Goal: Task Accomplishment & Management: Manage account settings

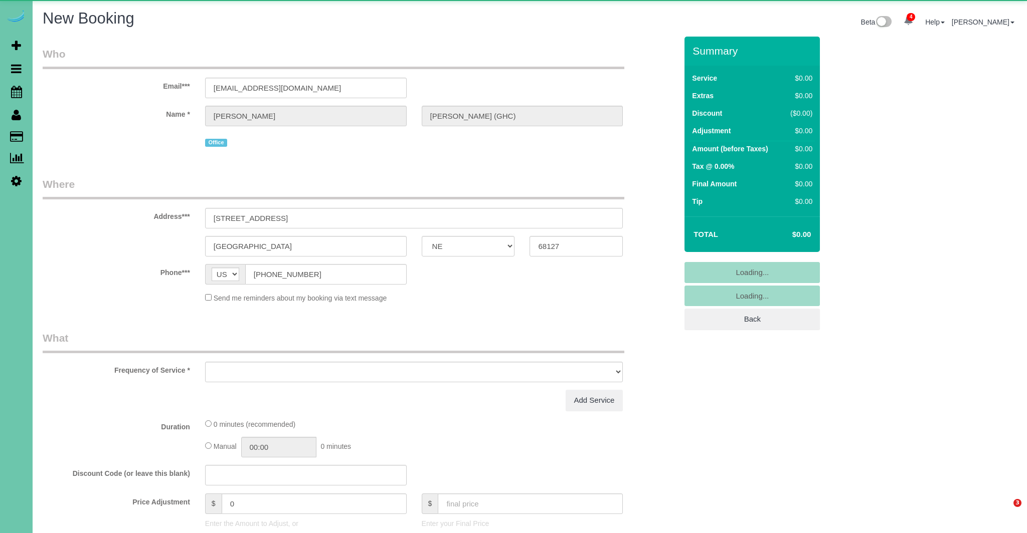
select select "NE"
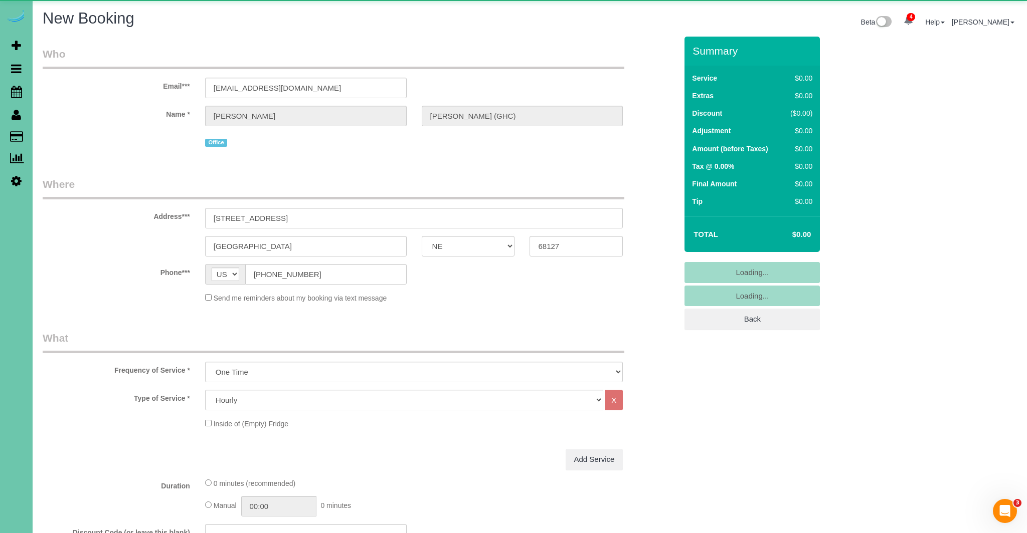
select select "object:16810"
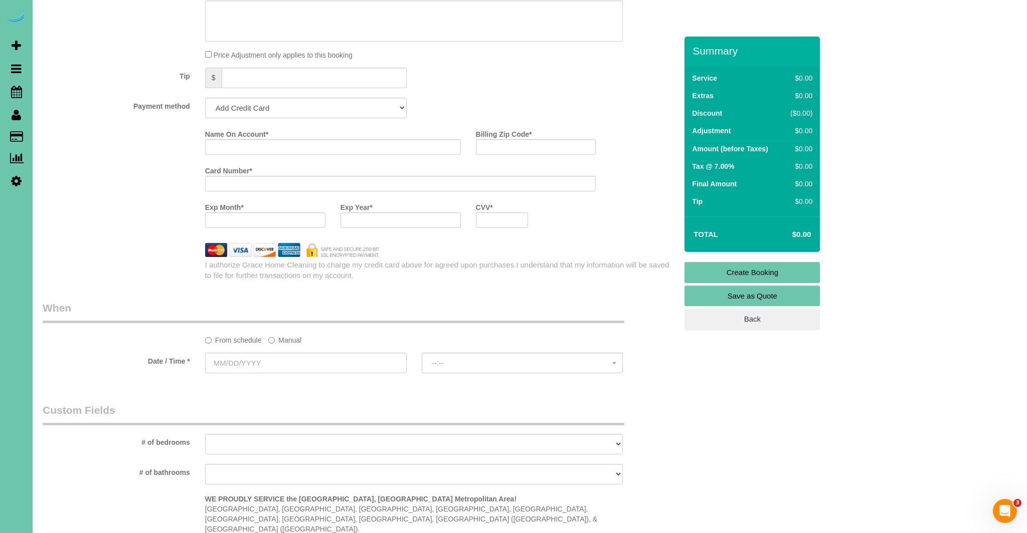
scroll to position [621, 0]
click at [308, 104] on select "Add Credit Card Cash Check Paypal" at bounding box center [306, 106] width 202 height 21
select select "string:cash"
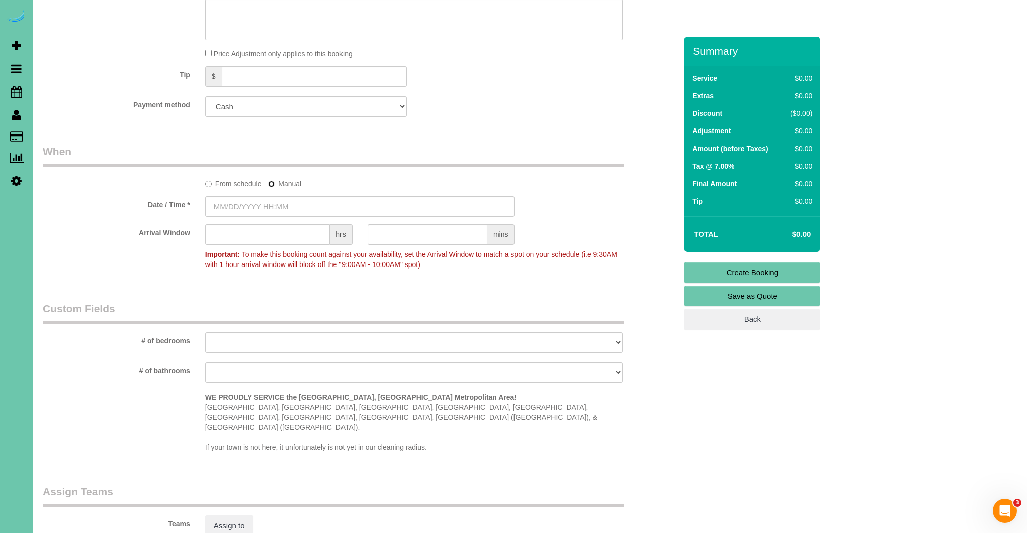
type input "08/11/2025 8:00AM"
click at [435, 236] on input "text" at bounding box center [427, 235] width 120 height 21
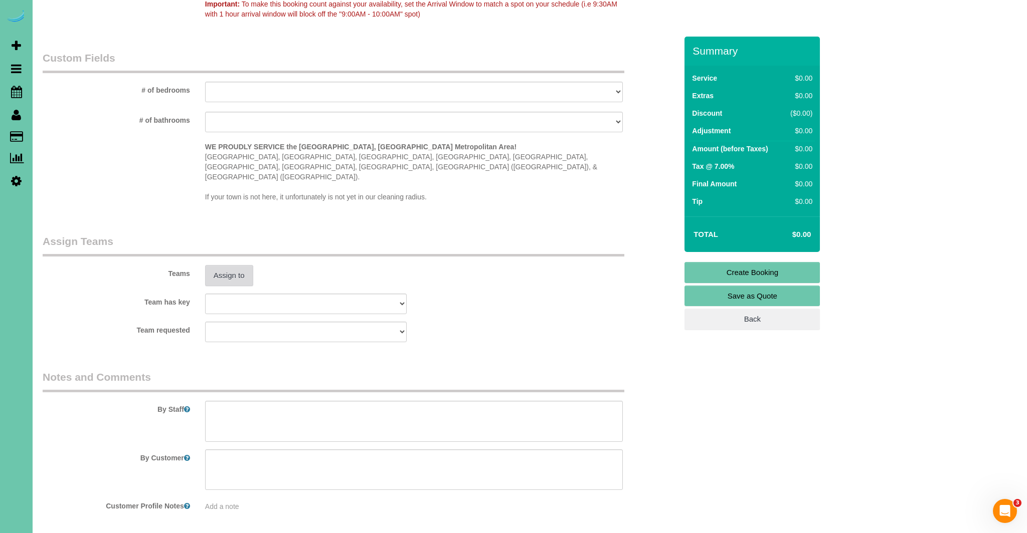
type input "30"
click at [238, 265] on button "Assign to" at bounding box center [229, 275] width 48 height 21
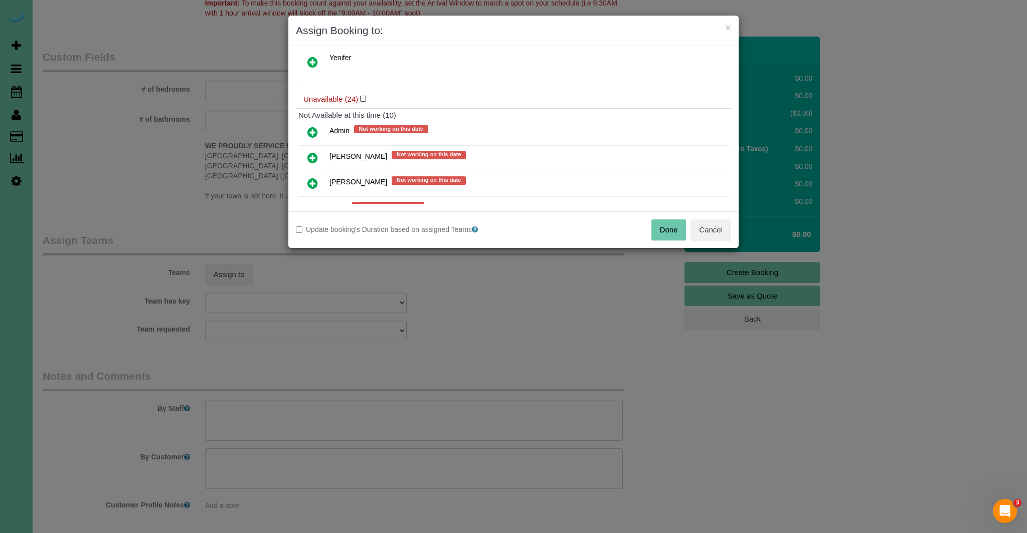
scroll to position [402, 0]
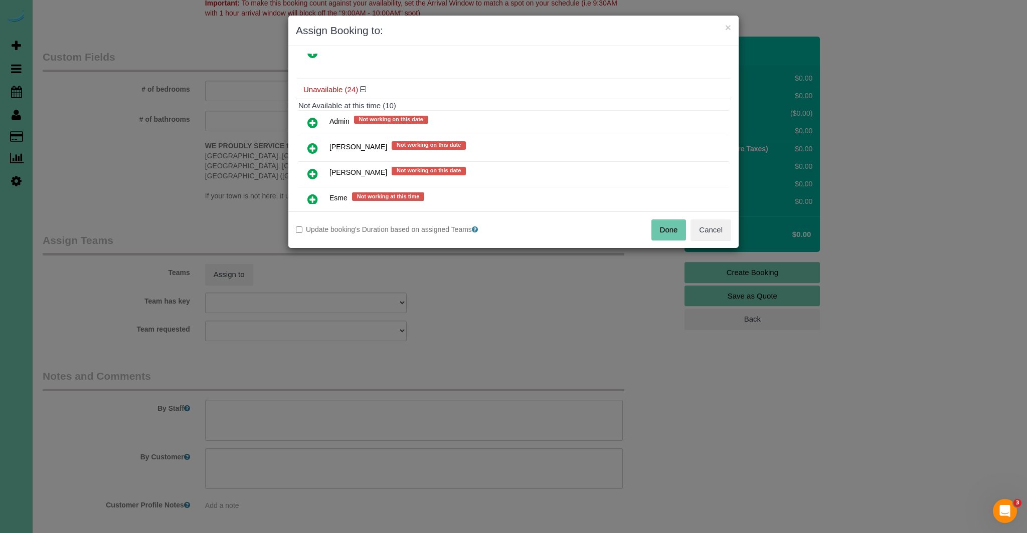
click at [315, 168] on icon at bounding box center [312, 174] width 11 height 12
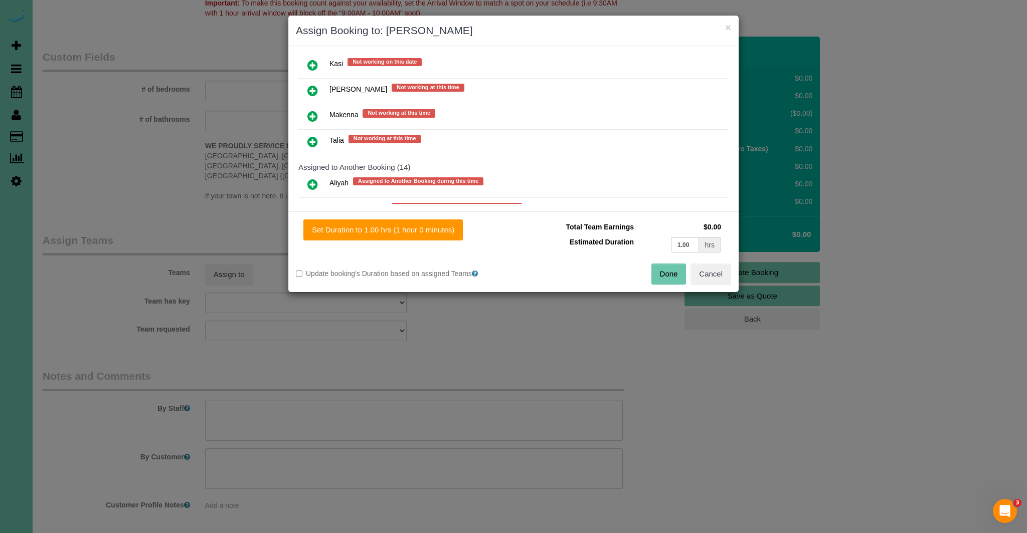
click at [313, 136] on icon at bounding box center [312, 142] width 11 height 12
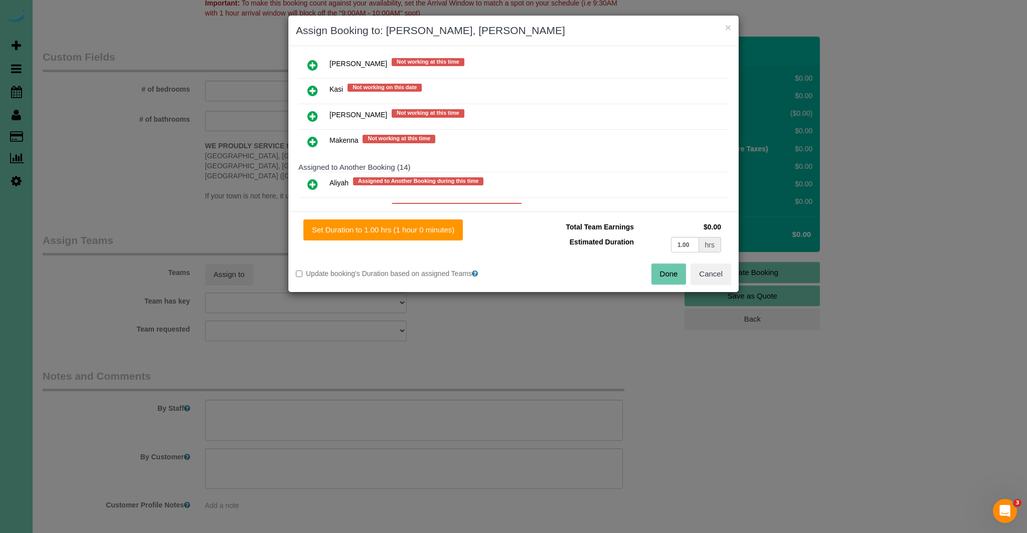
scroll to position [637, 0]
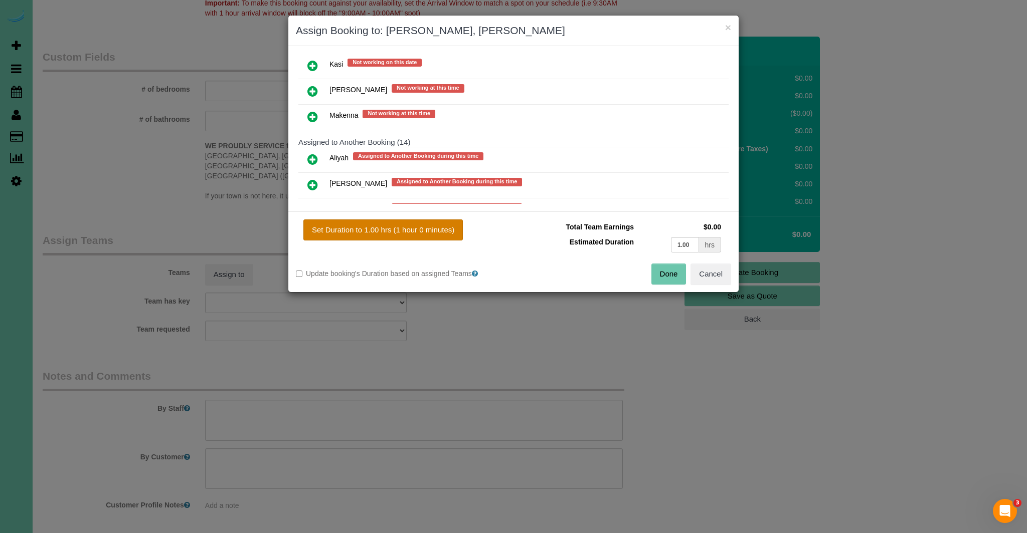
click at [367, 231] on button "Set Duration to 1.00 hrs (1 hour 0 minutes)" at bounding box center [382, 230] width 159 height 21
type input "1.00"
click at [664, 276] on button "Done" at bounding box center [668, 274] width 35 height 21
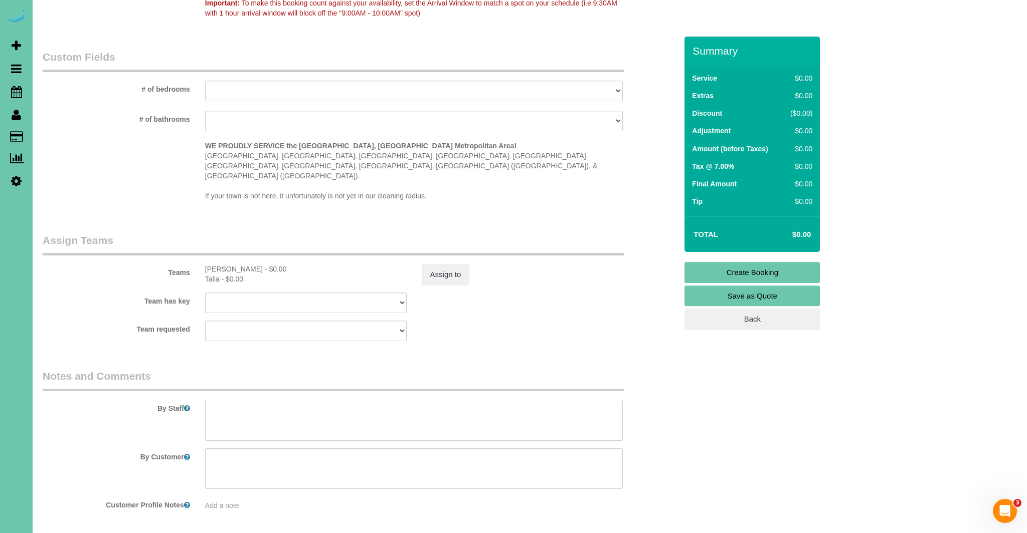
click at [323, 400] on textarea at bounding box center [414, 420] width 418 height 41
type textarea "Training/ 1st day"
click at [739, 271] on link "Create Booking" at bounding box center [751, 272] width 135 height 21
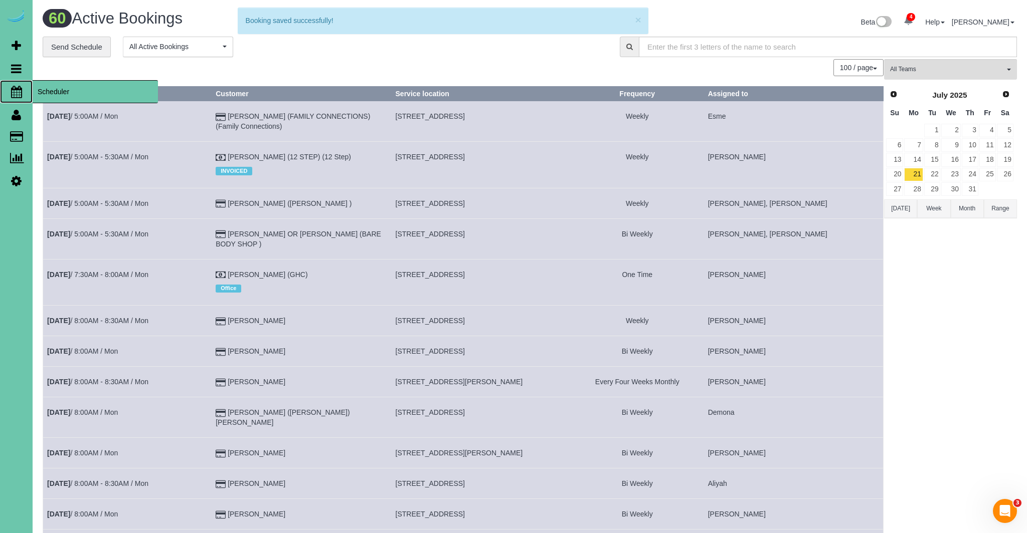
click at [16, 90] on icon at bounding box center [16, 92] width 11 height 12
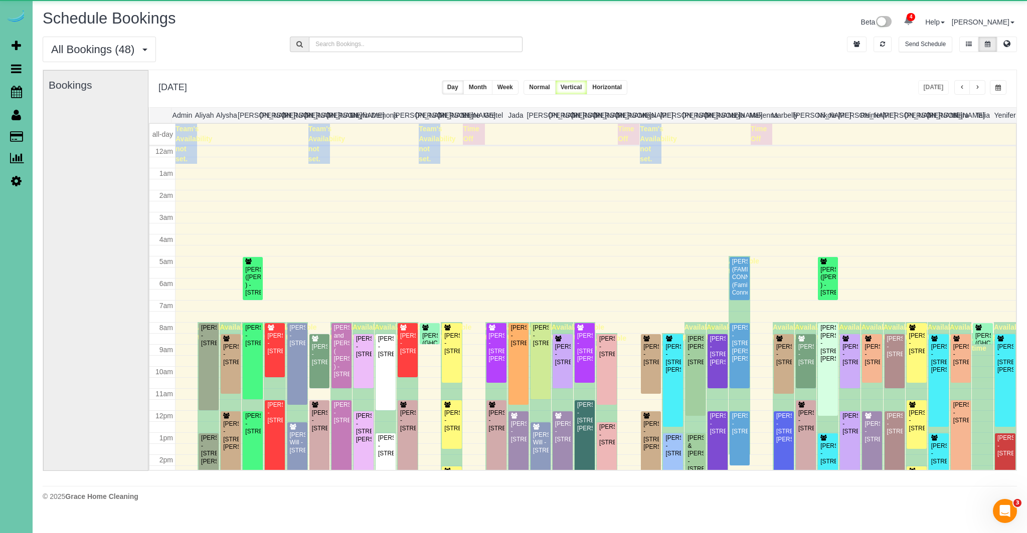
scroll to position [133, 0]
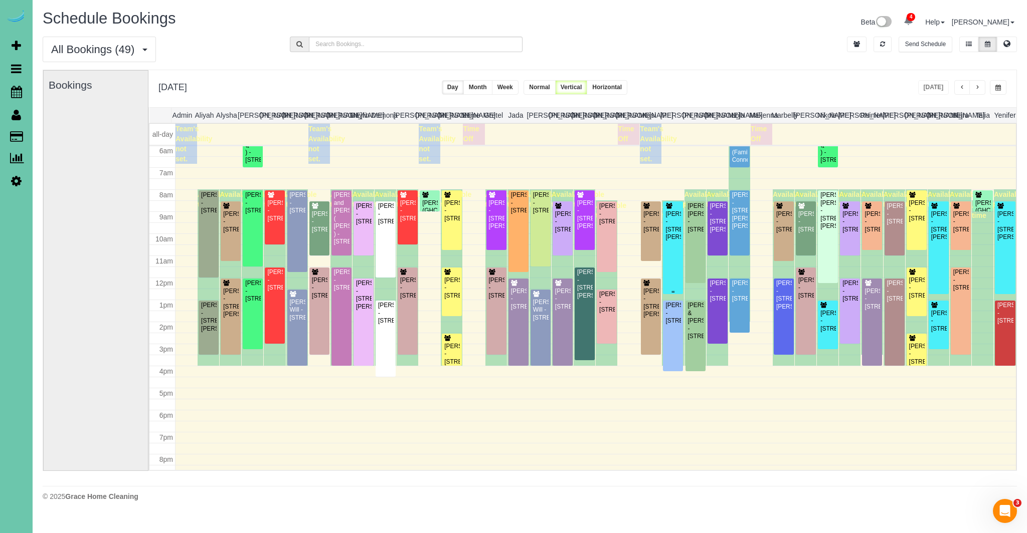
click at [675, 241] on div "Shaina Hardesty - 15811 Burt St, Omaha, NE 68118" at bounding box center [673, 226] width 16 height 31
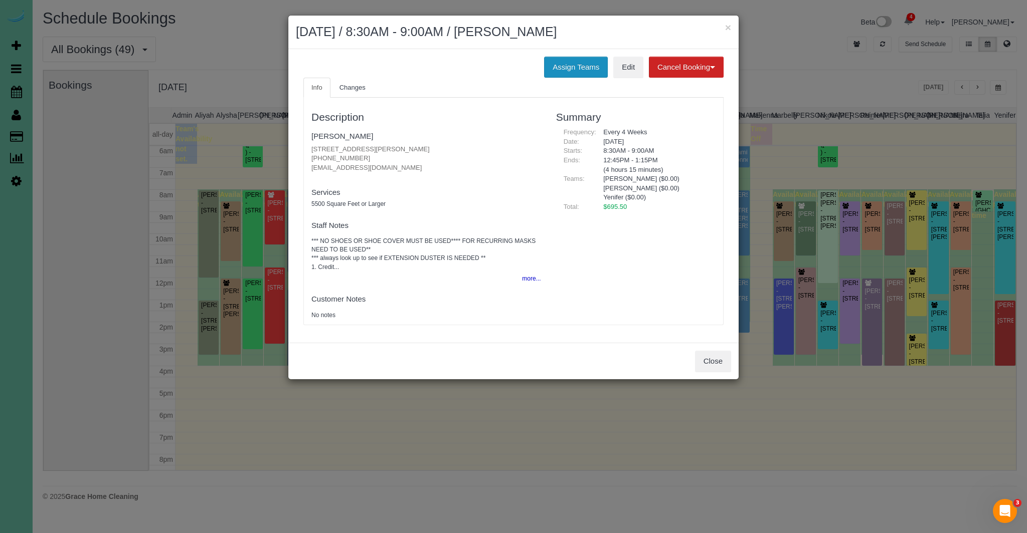
click at [574, 62] on button "Assign Teams" at bounding box center [576, 67] width 64 height 21
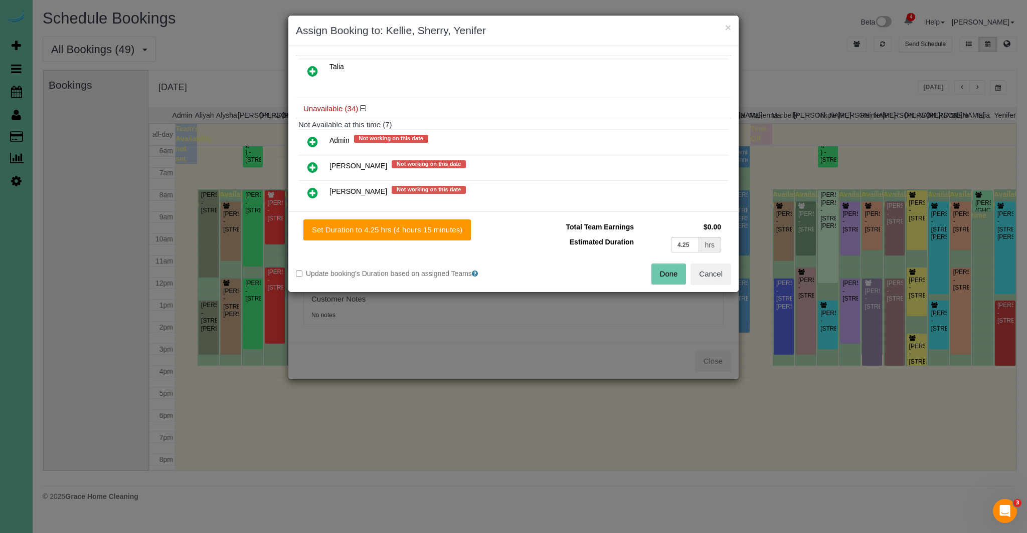
click at [309, 67] on icon at bounding box center [312, 71] width 11 height 12
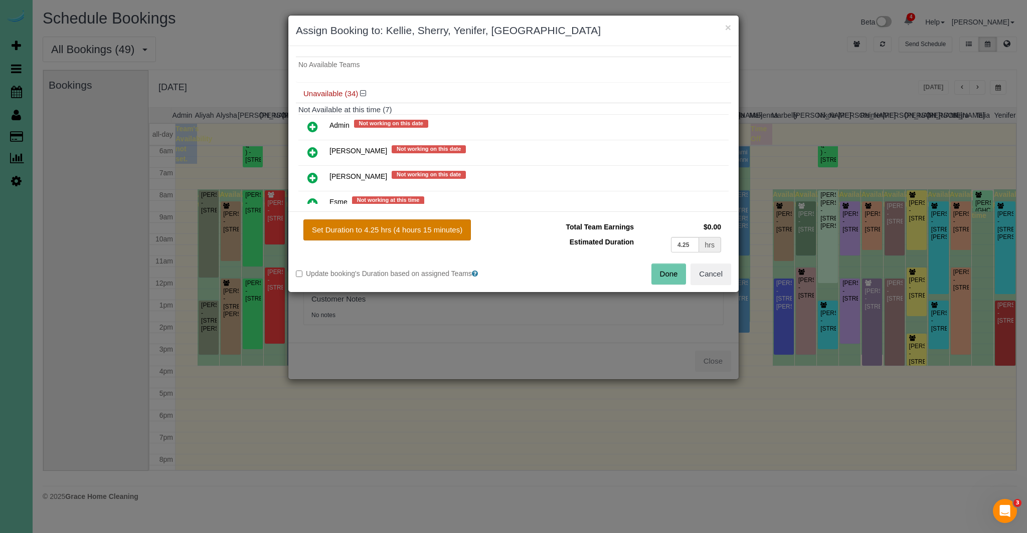
drag, startPoint x: 415, startPoint y: 231, endPoint x: 447, endPoint y: 236, distance: 32.5
click at [415, 231] on button "Set Duration to 4.25 hrs (4 hours 15 minutes)" at bounding box center [386, 230] width 167 height 21
type input "4.25"
click at [657, 270] on button "Done" at bounding box center [668, 274] width 35 height 21
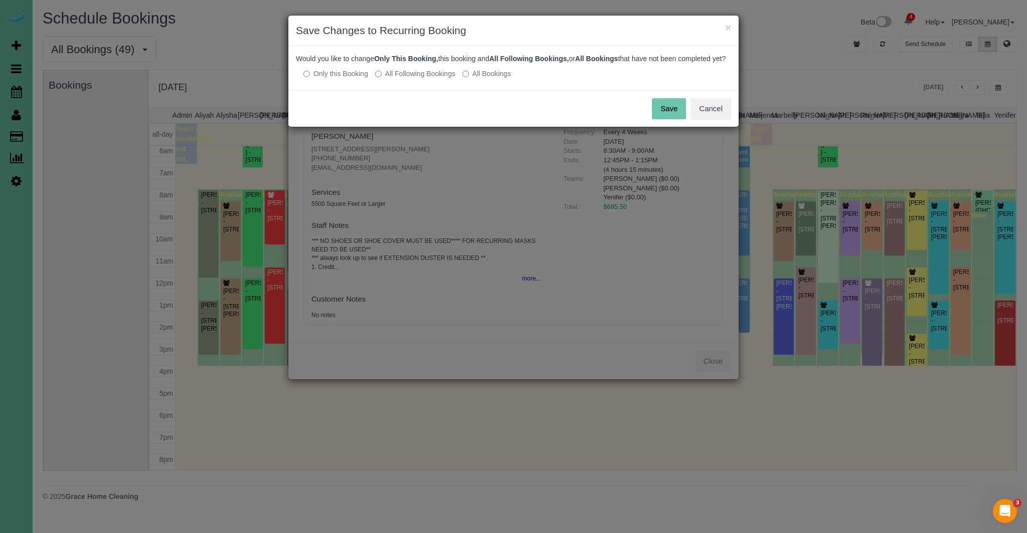
click at [681, 119] on button "Save" at bounding box center [669, 108] width 34 height 21
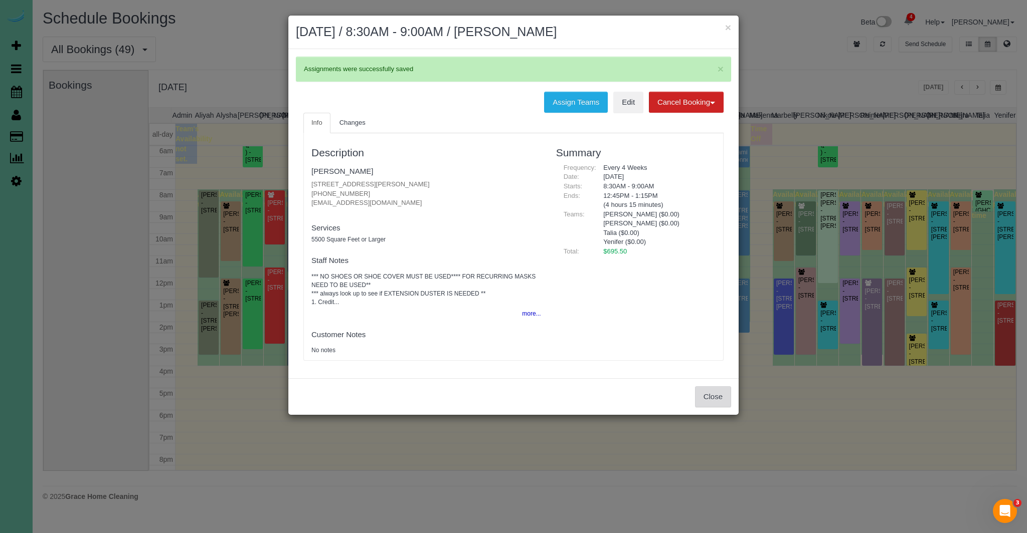
click at [704, 393] on button "Close" at bounding box center [713, 396] width 36 height 21
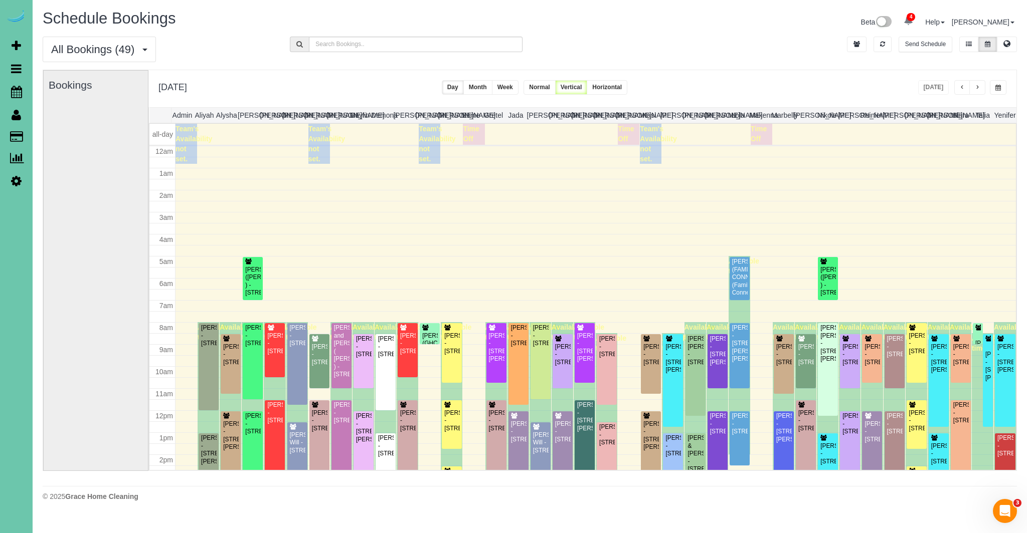
scroll to position [133, 0]
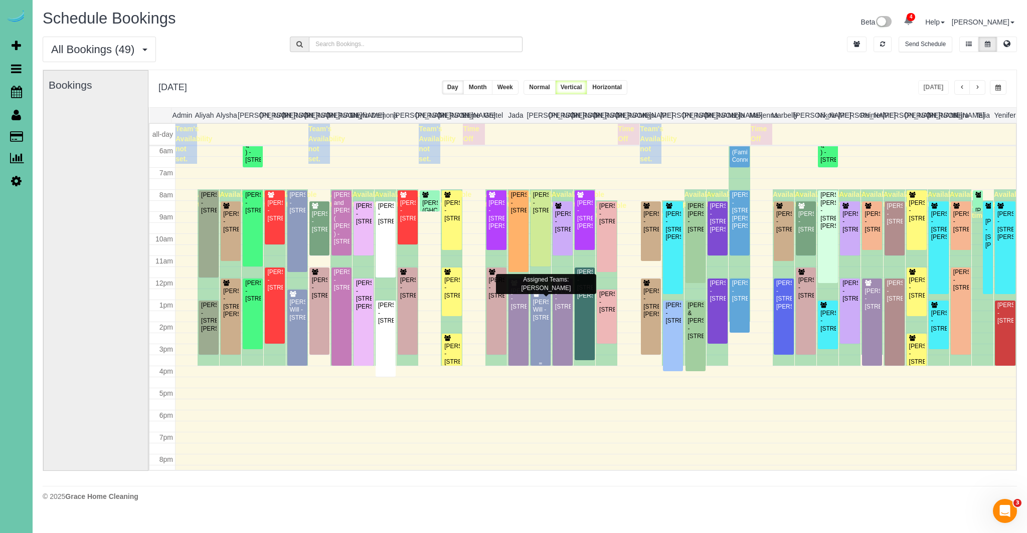
click at [541, 322] on div "Tasha Will - 11305 Queens Drive, Omaha, NE 68164" at bounding box center [540, 310] width 16 height 23
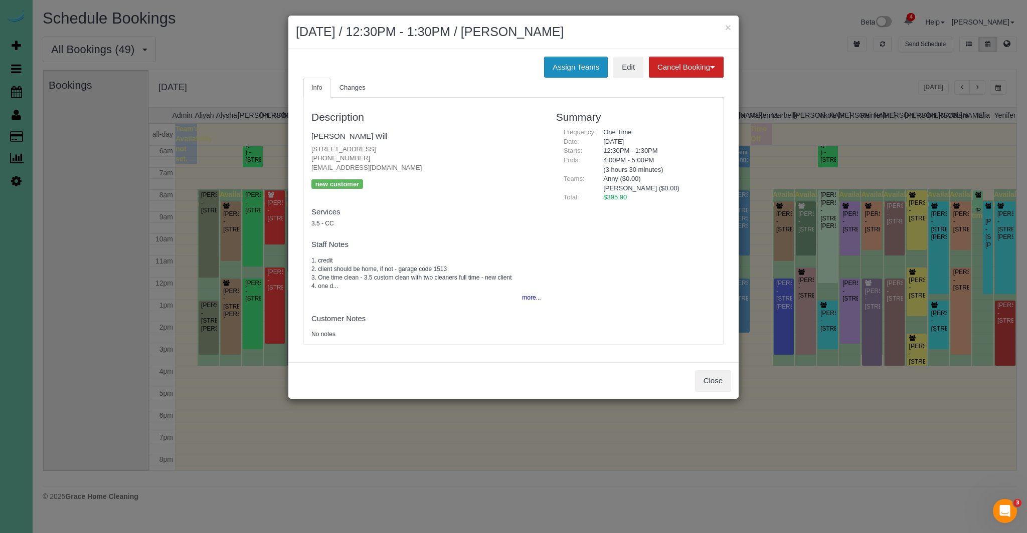
click at [568, 64] on button "Assign Teams" at bounding box center [576, 67] width 64 height 21
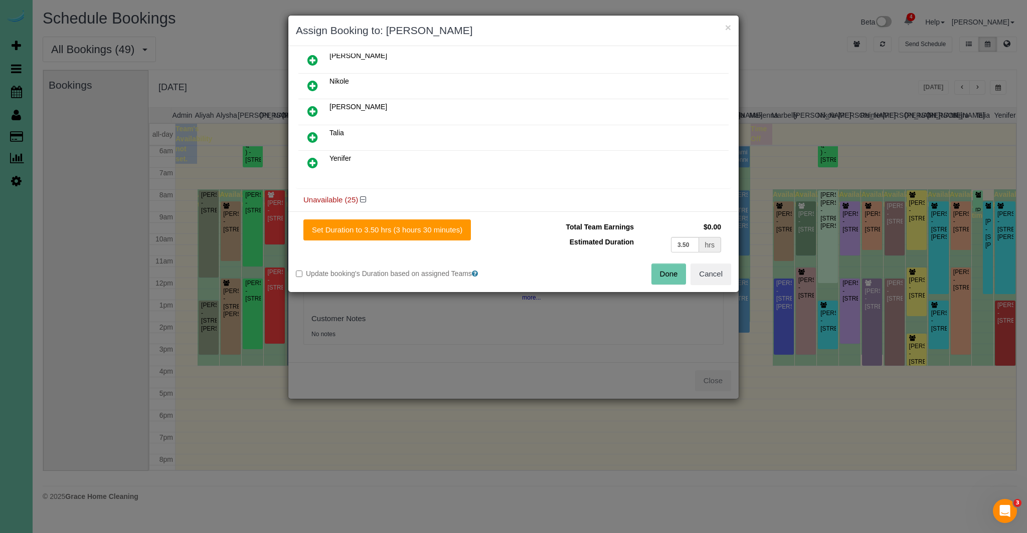
click at [311, 132] on icon at bounding box center [312, 137] width 11 height 12
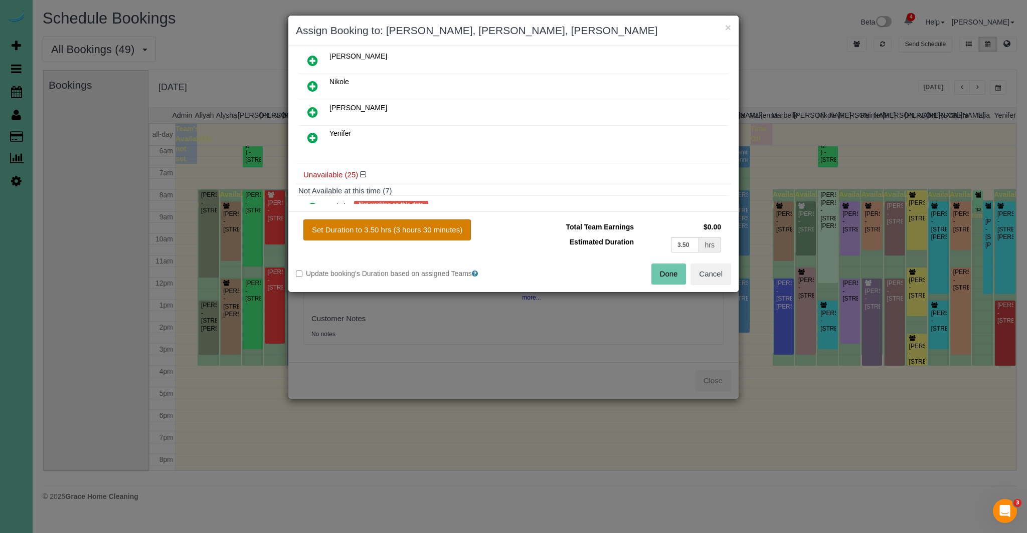
drag, startPoint x: 446, startPoint y: 233, endPoint x: 489, endPoint y: 249, distance: 46.0
click at [446, 233] on button "Set Duration to 3.50 hrs (3 hours 30 minutes)" at bounding box center [386, 230] width 167 height 21
type input "3.50"
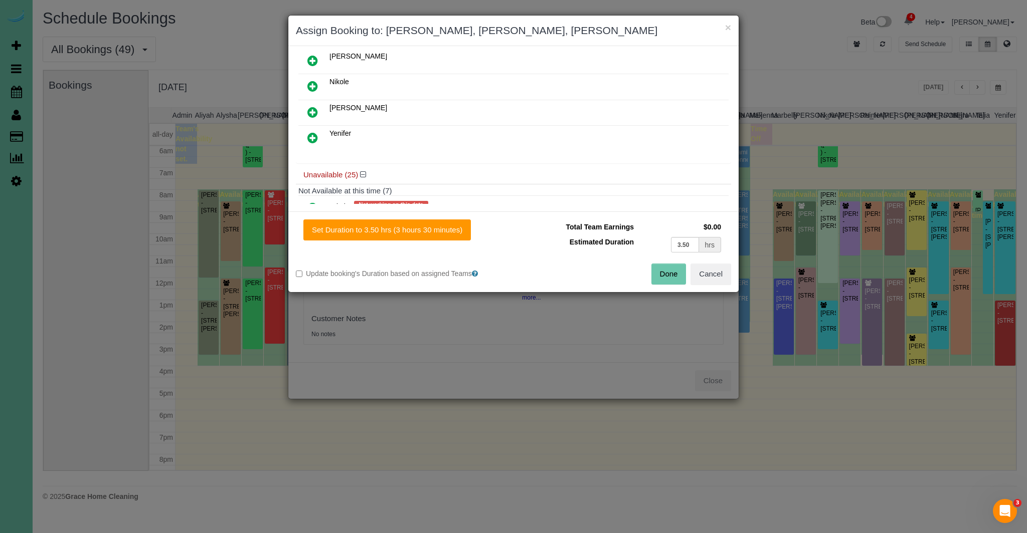
click at [670, 272] on button "Done" at bounding box center [668, 274] width 35 height 21
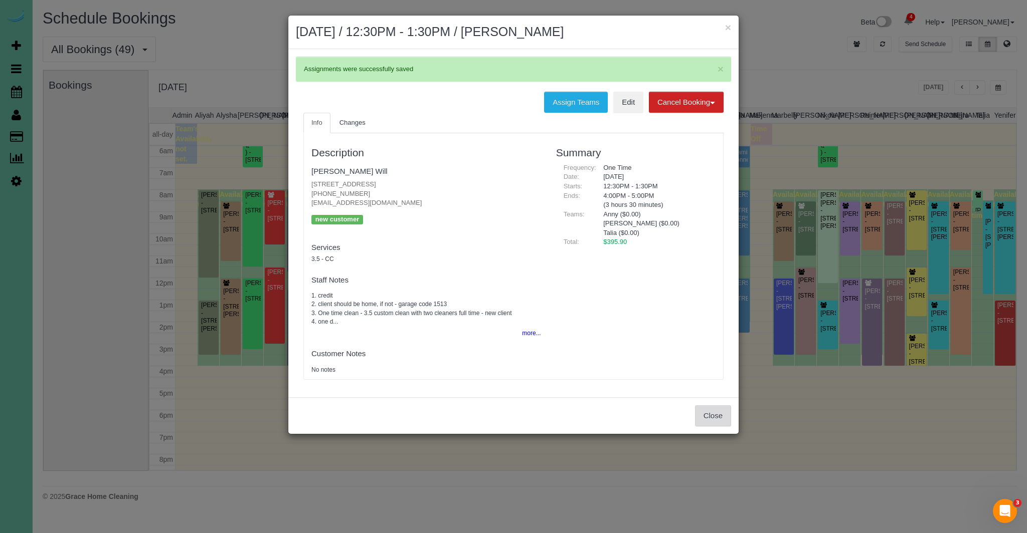
click at [715, 407] on button "Close" at bounding box center [713, 416] width 36 height 21
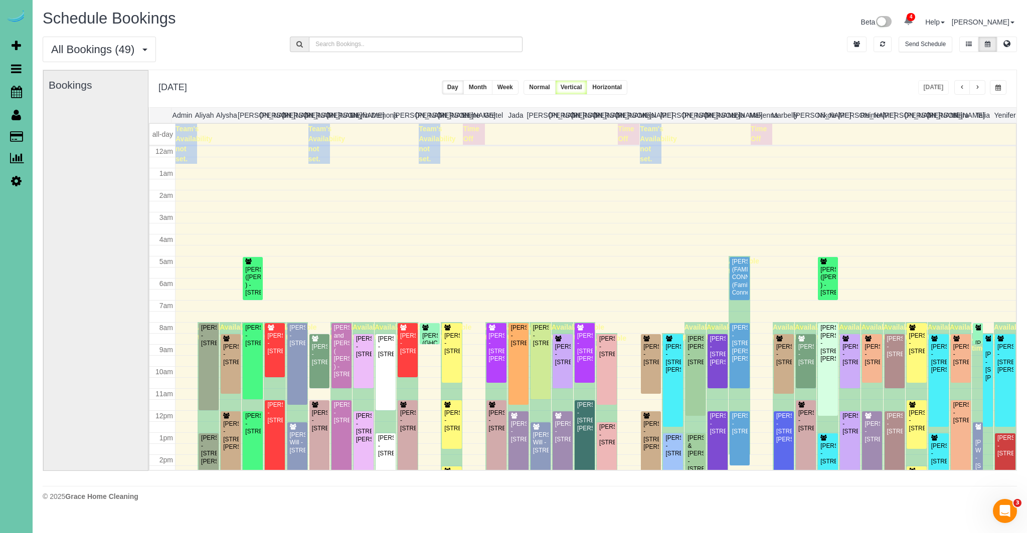
scroll to position [133, 0]
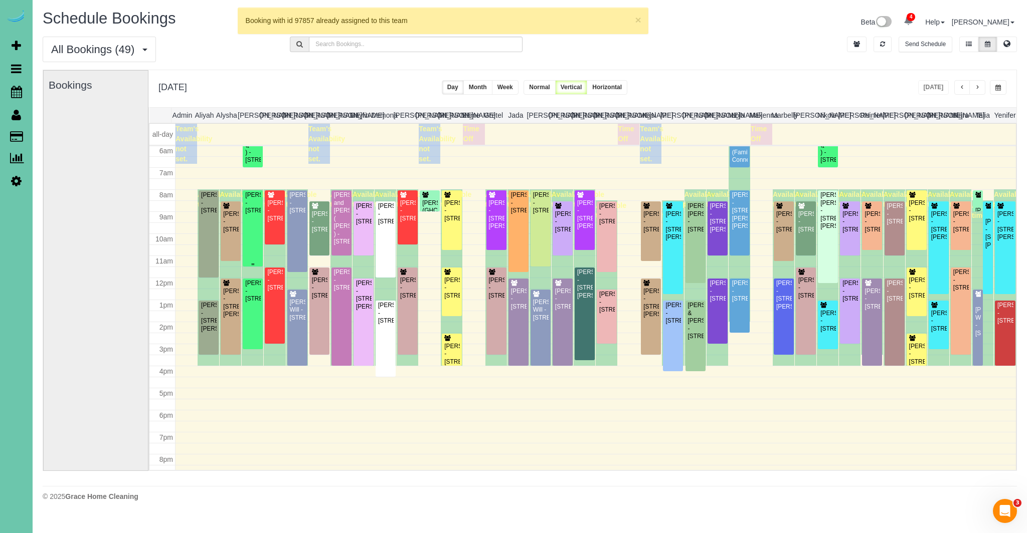
click at [250, 210] on div "Laura Krueger - 18412 Merion Drive, Omaha, NE 68136" at bounding box center [253, 202] width 16 height 23
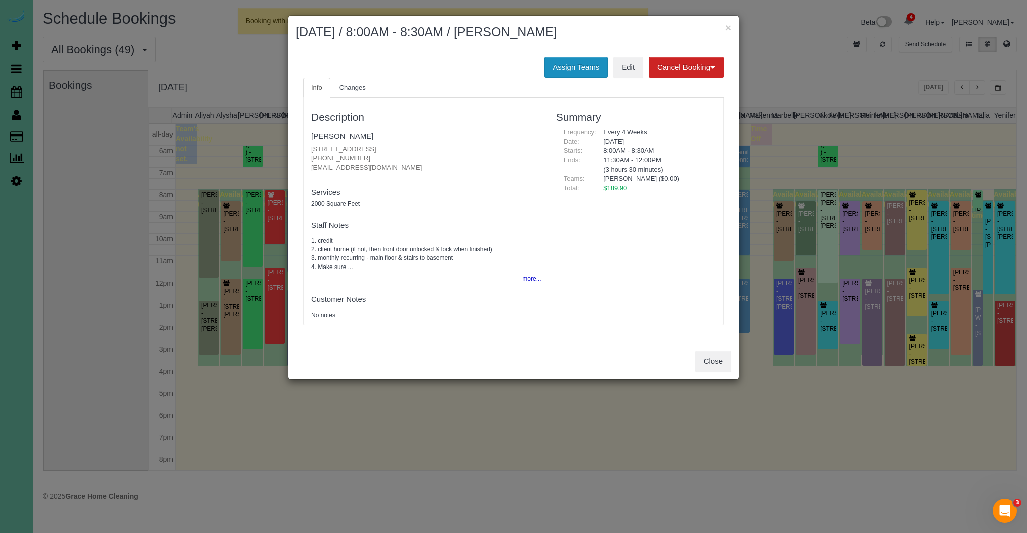
click at [591, 69] on button "Assign Teams" at bounding box center [576, 67] width 64 height 21
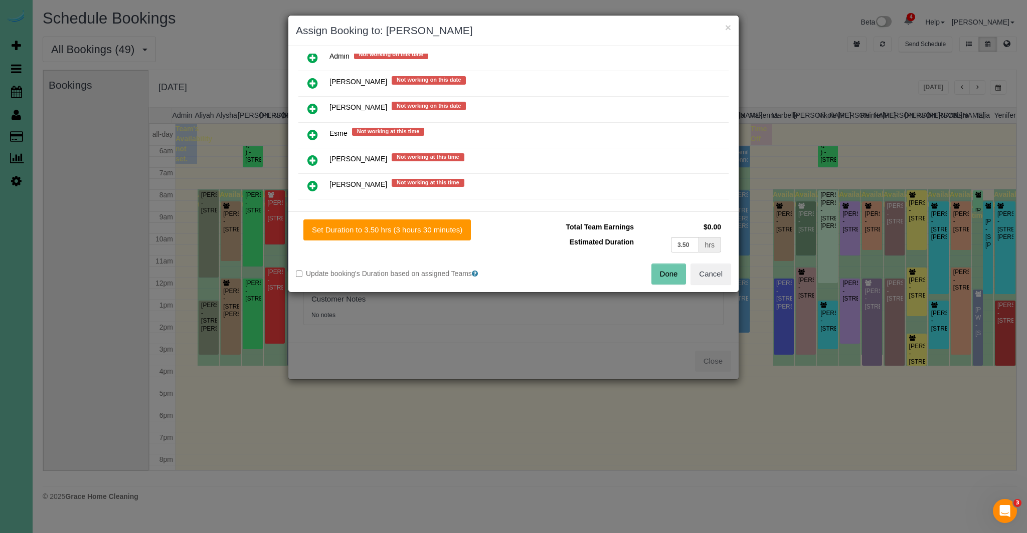
scroll to position [494, 0]
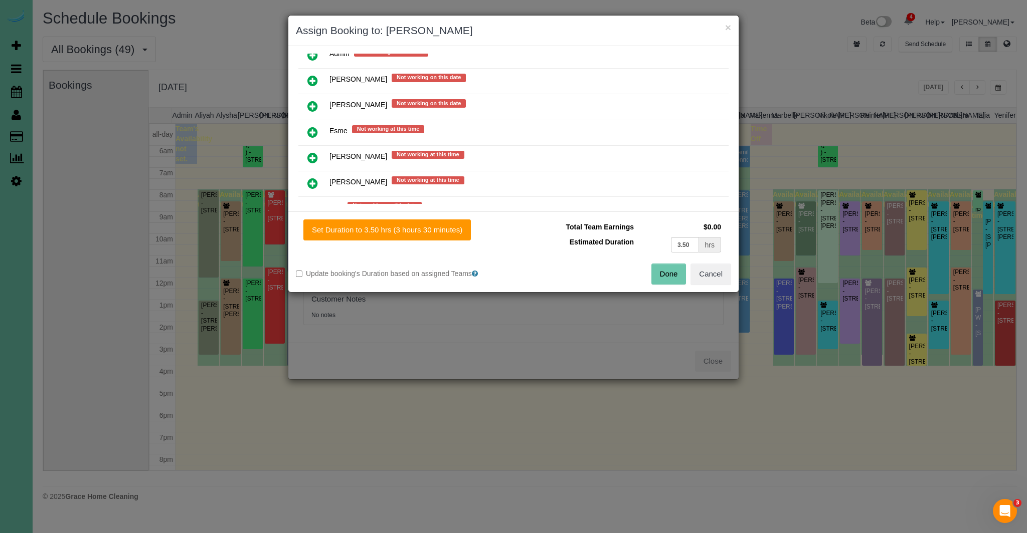
click at [312, 100] on icon at bounding box center [312, 106] width 11 height 12
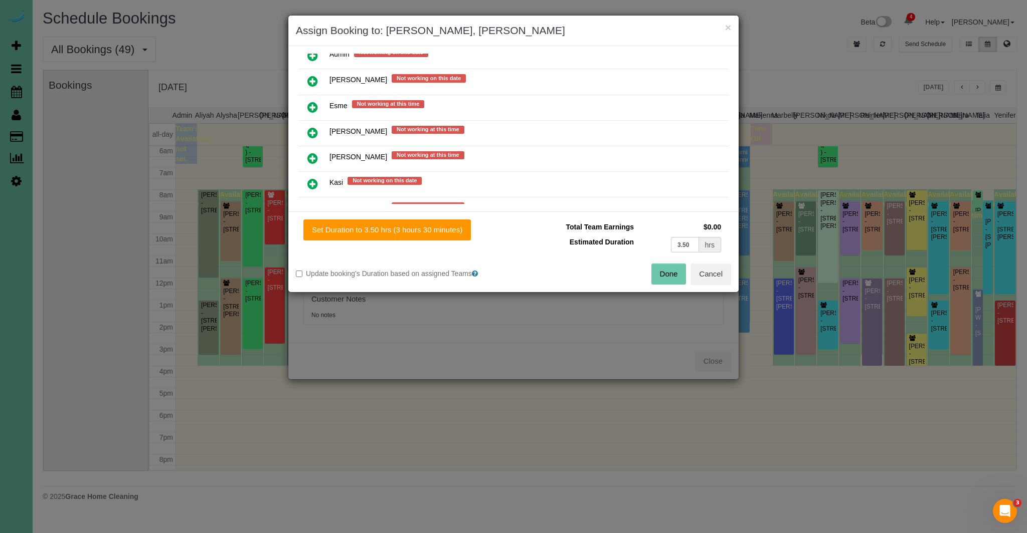
click at [312, 101] on icon at bounding box center [312, 107] width 11 height 12
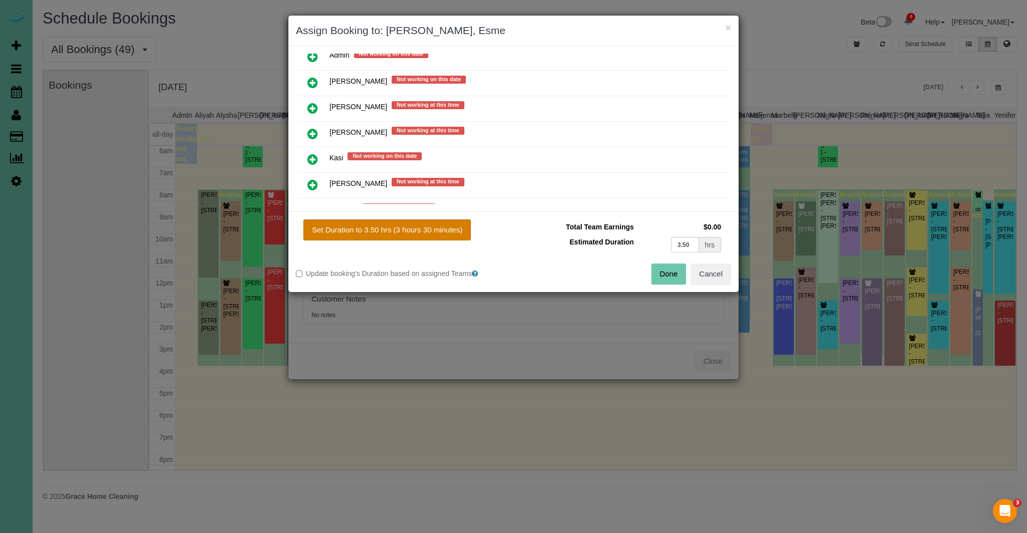
click at [386, 229] on button "Set Duration to 3.50 hrs (3 hours 30 minutes)" at bounding box center [386, 230] width 167 height 21
type input "3.50"
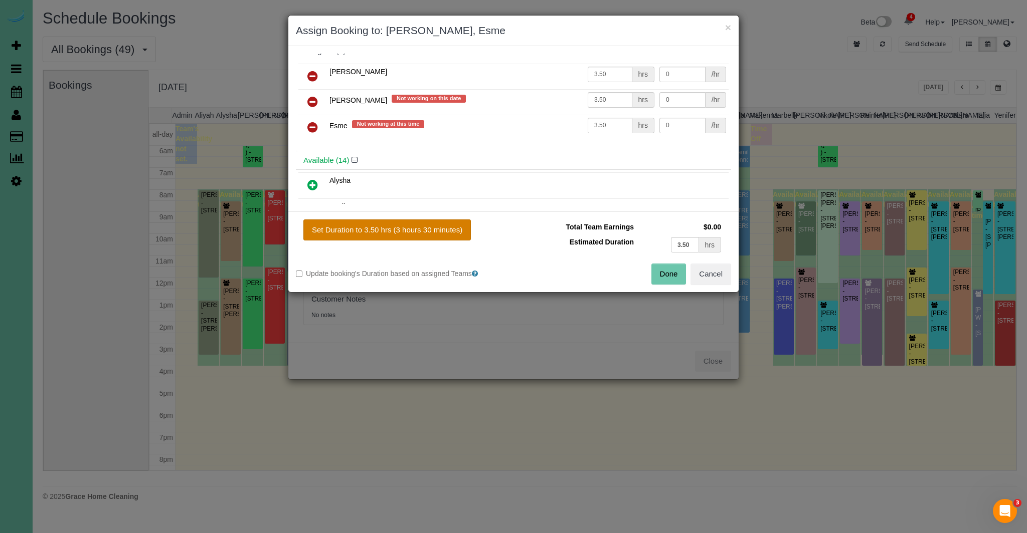
scroll to position [10, 0]
click at [312, 126] on icon at bounding box center [312, 129] width 11 height 12
click at [425, 231] on button "Set Duration to 3.50 hrs (3 hours 30 minutes)" at bounding box center [386, 230] width 167 height 21
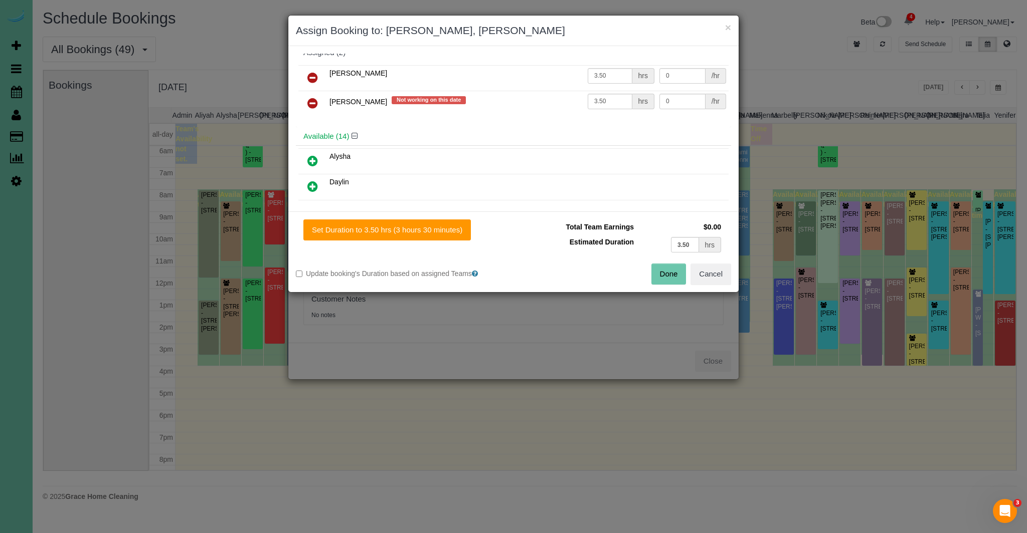
click at [675, 276] on button "Done" at bounding box center [668, 274] width 35 height 21
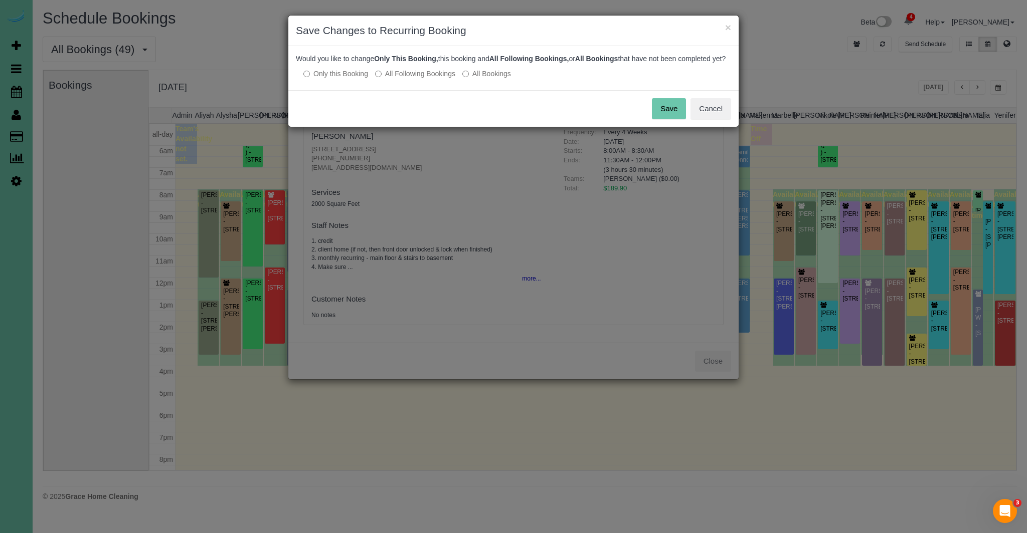
click at [678, 119] on button "Save" at bounding box center [669, 108] width 34 height 21
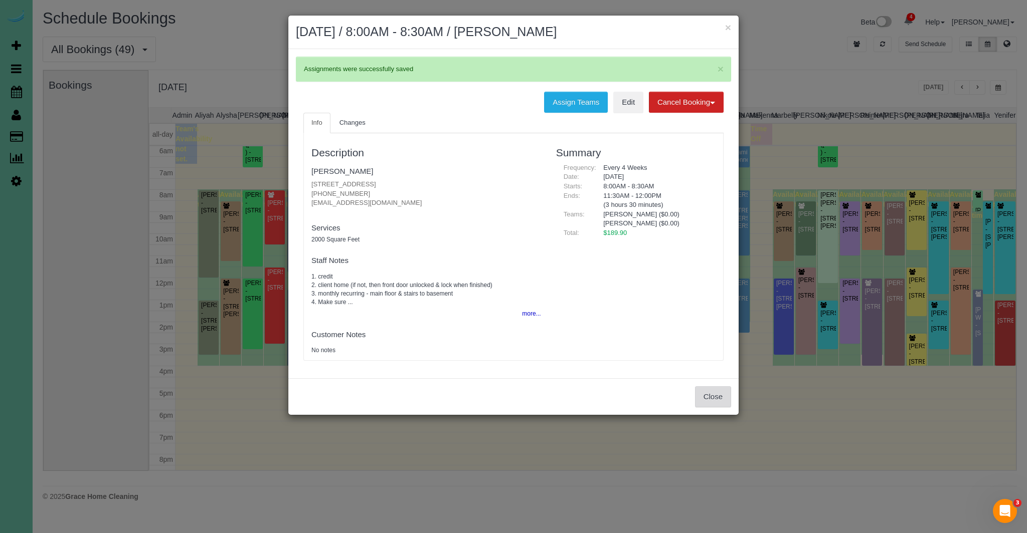
click at [710, 399] on button "Close" at bounding box center [713, 396] width 36 height 21
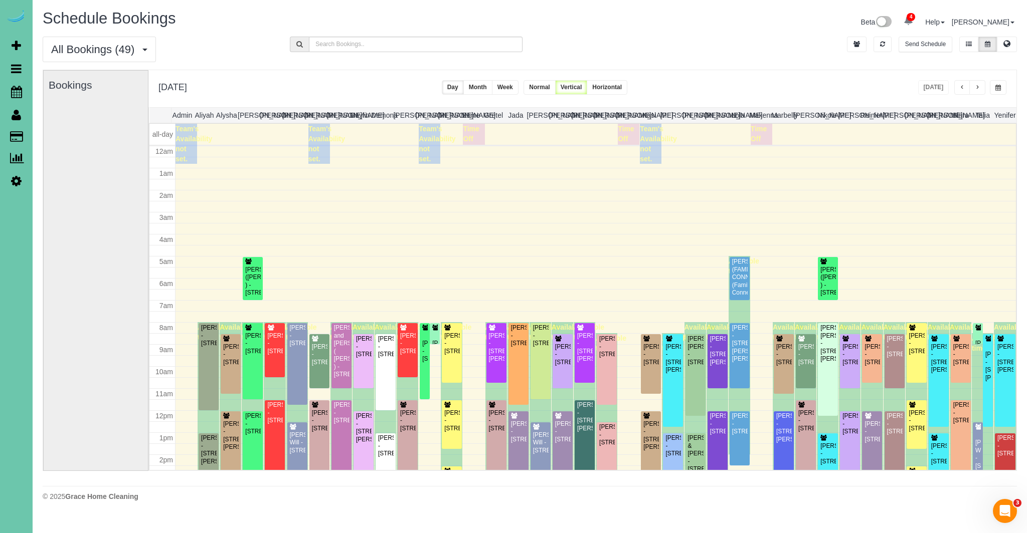
scroll to position [133, 0]
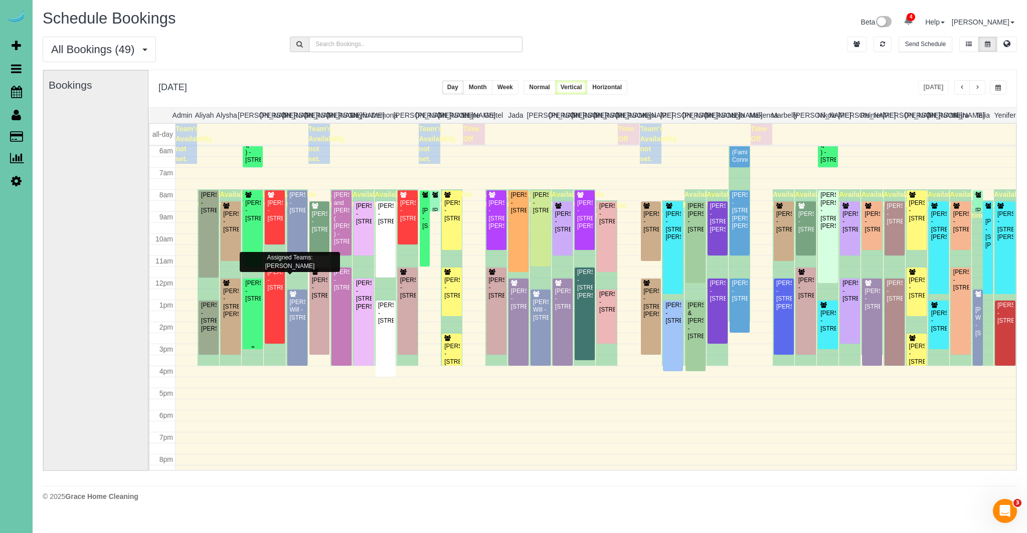
click at [255, 303] on div "Kimberly Hruza - 18907 Briar Street, Gretna, NE 68028" at bounding box center [253, 291] width 16 height 23
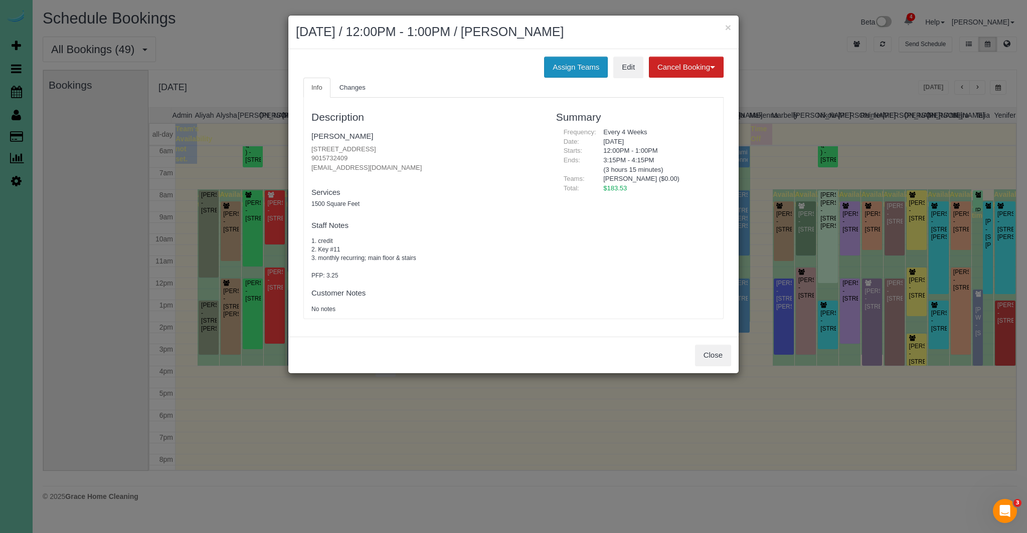
click at [560, 65] on button "Assign Teams" at bounding box center [576, 67] width 64 height 21
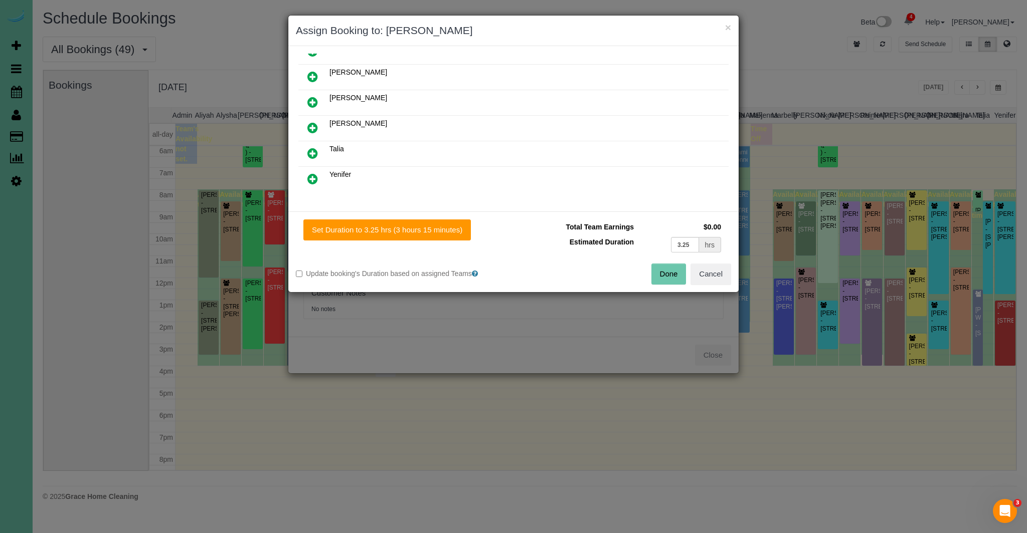
scroll to position [194, 0]
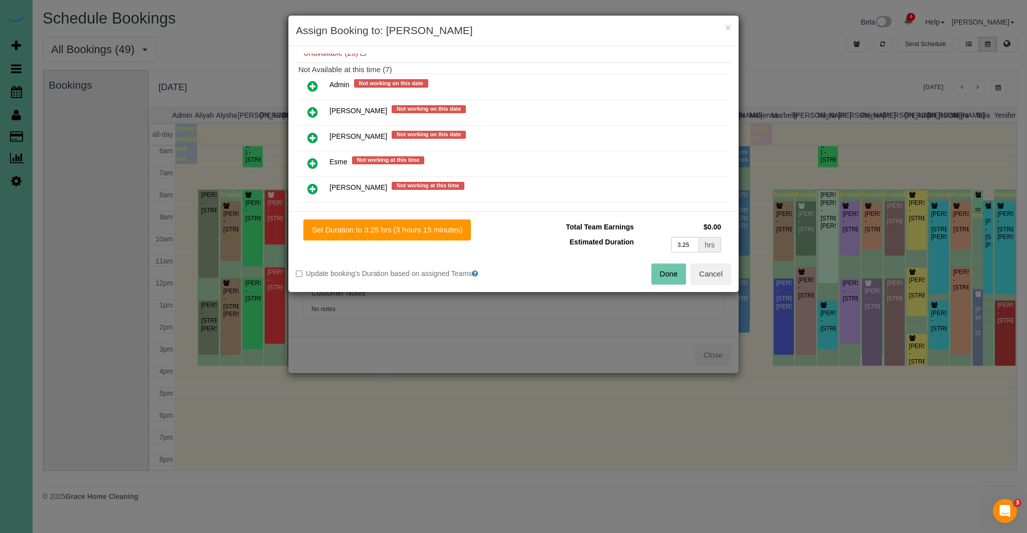
click at [310, 132] on icon at bounding box center [312, 138] width 11 height 12
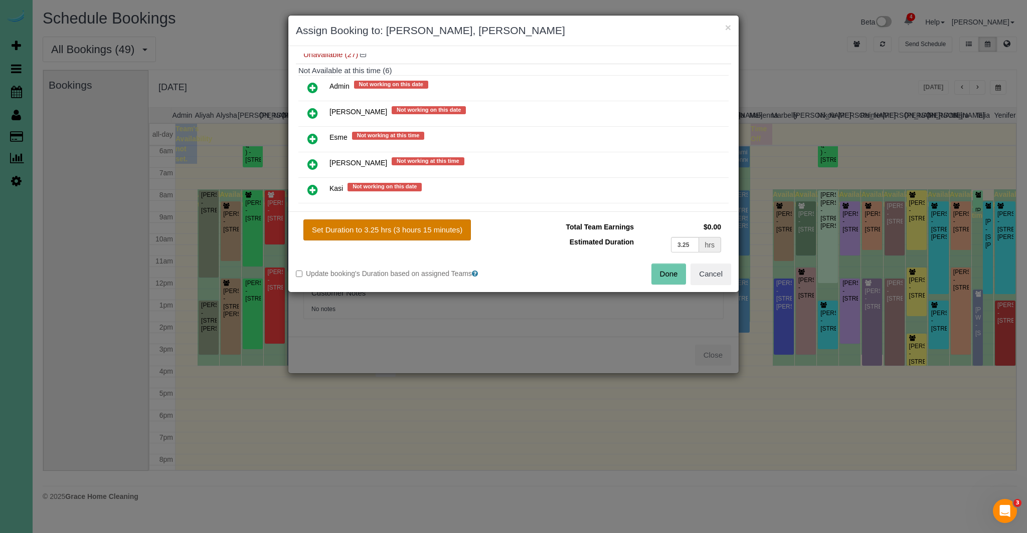
click at [420, 232] on button "Set Duration to 3.25 hrs (3 hours 15 minutes)" at bounding box center [386, 230] width 167 height 21
type input "3.25"
click at [681, 278] on button "Done" at bounding box center [668, 274] width 35 height 21
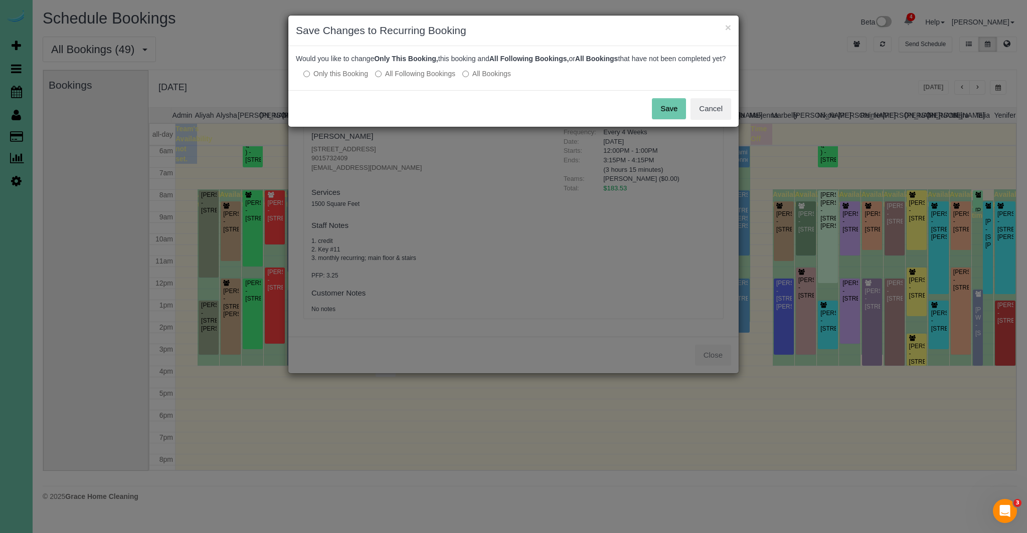
click at [674, 117] on button "Save" at bounding box center [669, 108] width 34 height 21
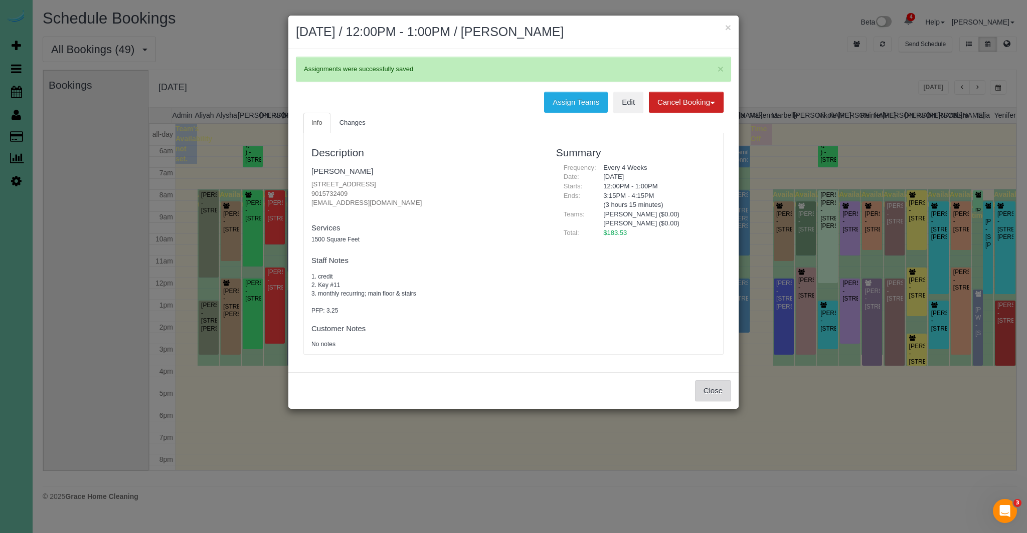
click at [725, 396] on button "Close" at bounding box center [713, 390] width 36 height 21
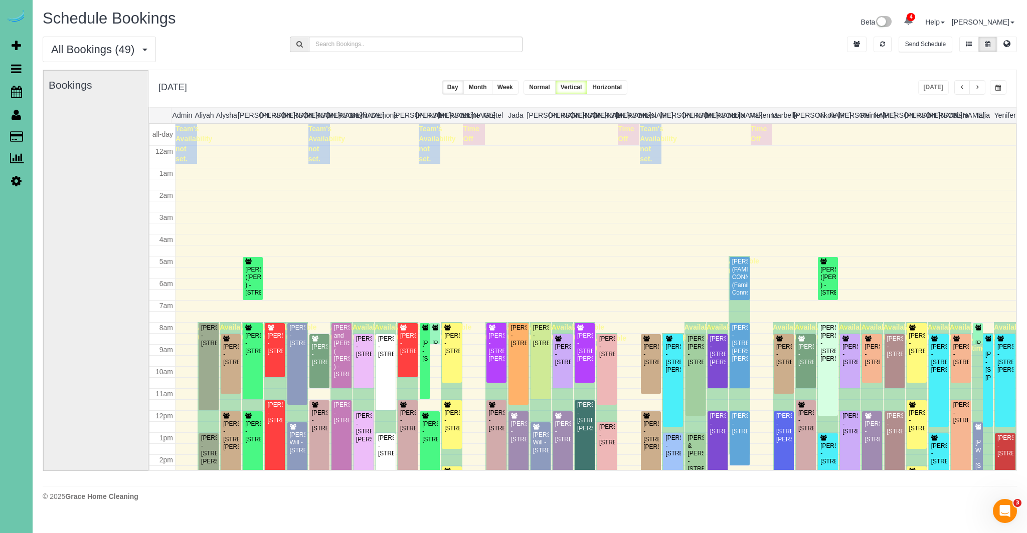
scroll to position [133, 0]
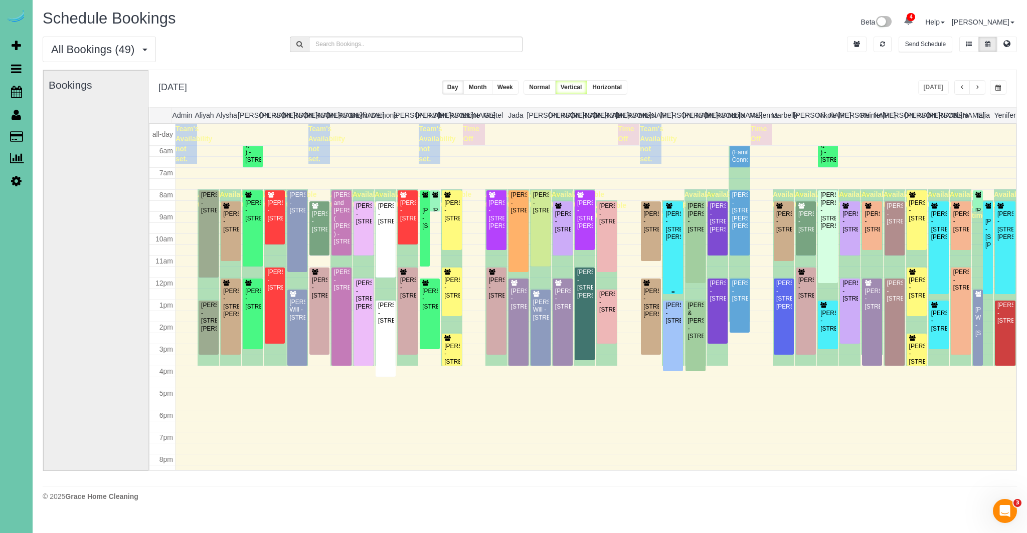
click at [670, 242] on div "Shaina Hardesty - 15811 Burt St, Omaha, NE 68118" at bounding box center [673, 226] width 16 height 31
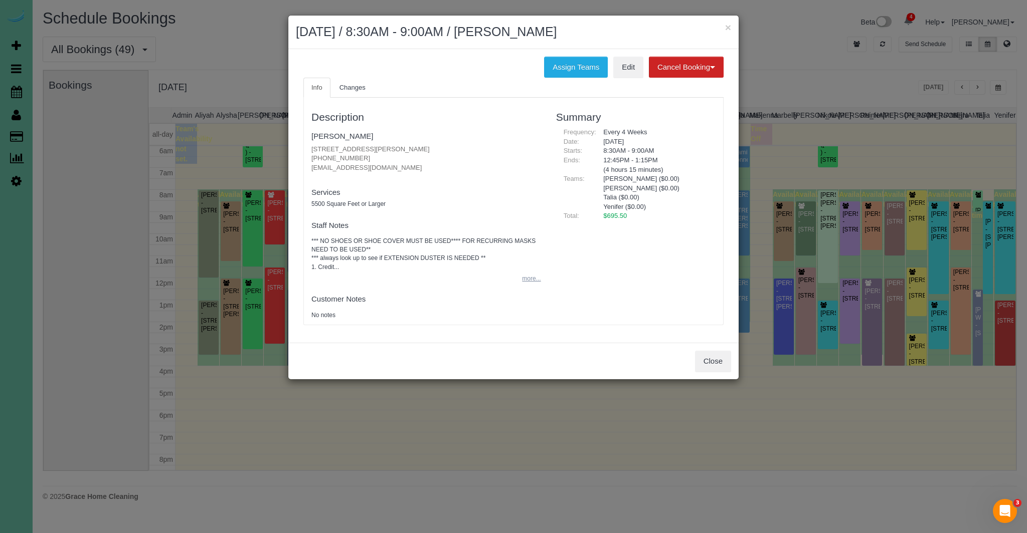
click at [539, 285] on button "more..." at bounding box center [528, 279] width 25 height 15
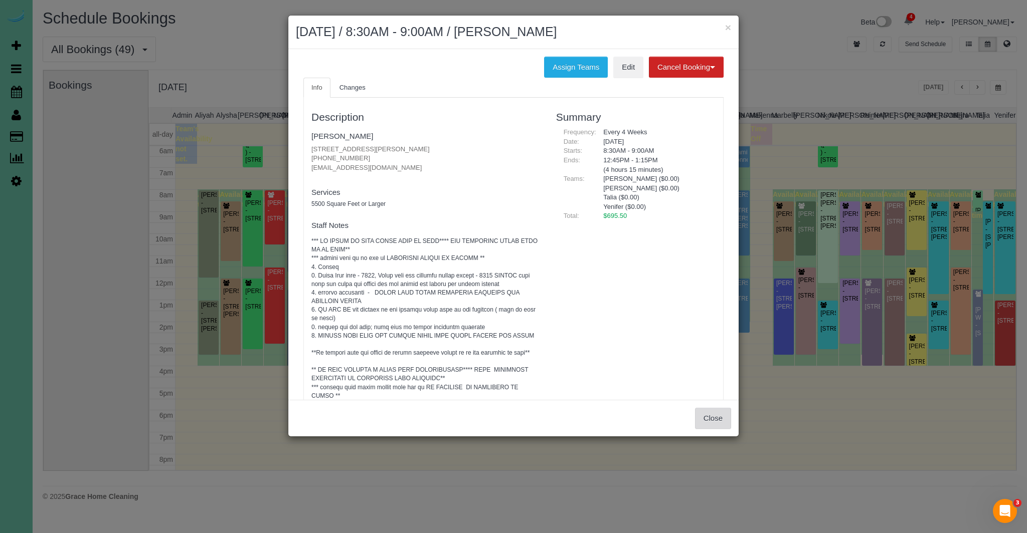
click at [715, 421] on button "Close" at bounding box center [713, 418] width 36 height 21
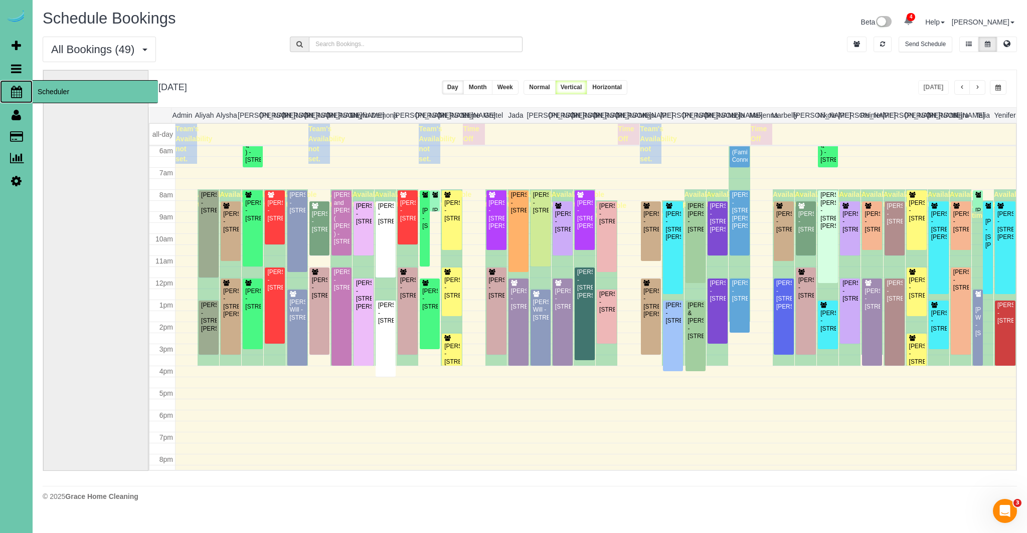
click at [16, 96] on icon at bounding box center [16, 92] width 11 height 12
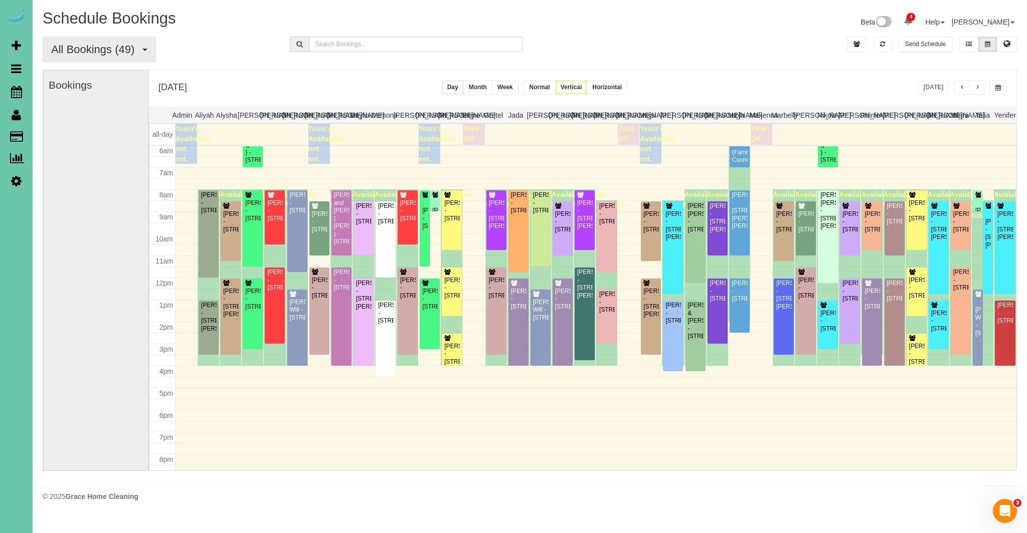
click at [100, 45] on span "All Bookings (49)" at bounding box center [95, 49] width 88 height 13
click at [72, 101] on link "Recurring Bookings" at bounding box center [96, 98] width 106 height 13
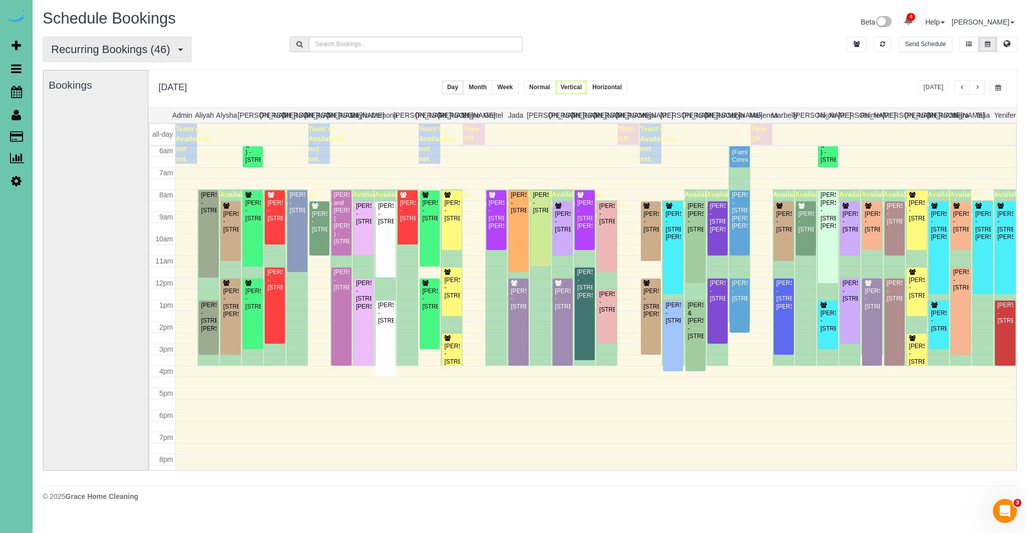
click at [113, 53] on span "Recurring Bookings (46)" at bounding box center [113, 49] width 124 height 13
click at [90, 110] on link "New Customer Bookings" at bounding box center [96, 111] width 106 height 13
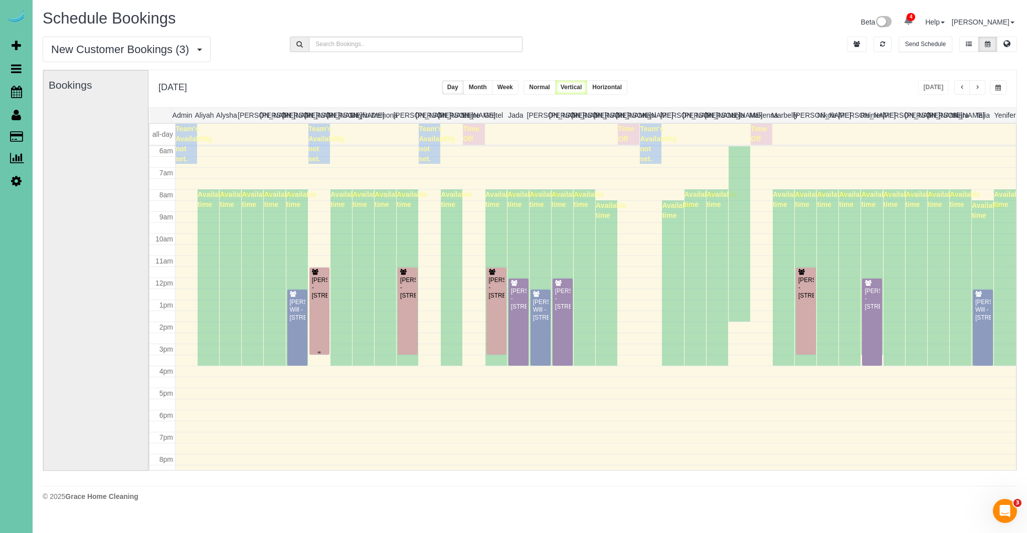
click at [317, 292] on div "Sue Tharnish - 4766 Bedford Ave, Omaha, NE 68104" at bounding box center [319, 288] width 16 height 23
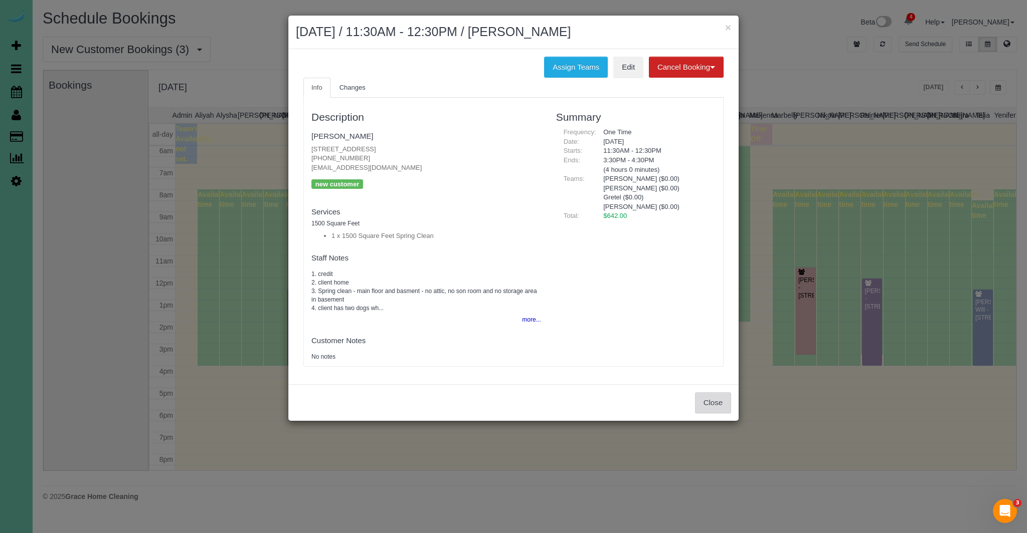
click at [720, 400] on button "Close" at bounding box center [713, 403] width 36 height 21
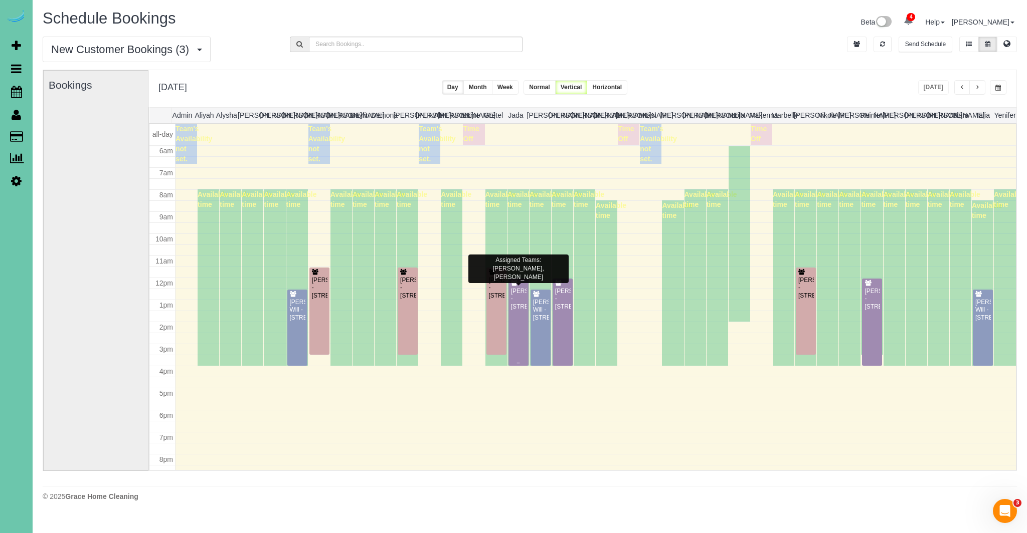
click at [523, 311] on div "Mick Pierce - 308 Inglewood Dr, Papillion, NE 68133" at bounding box center [518, 299] width 16 height 23
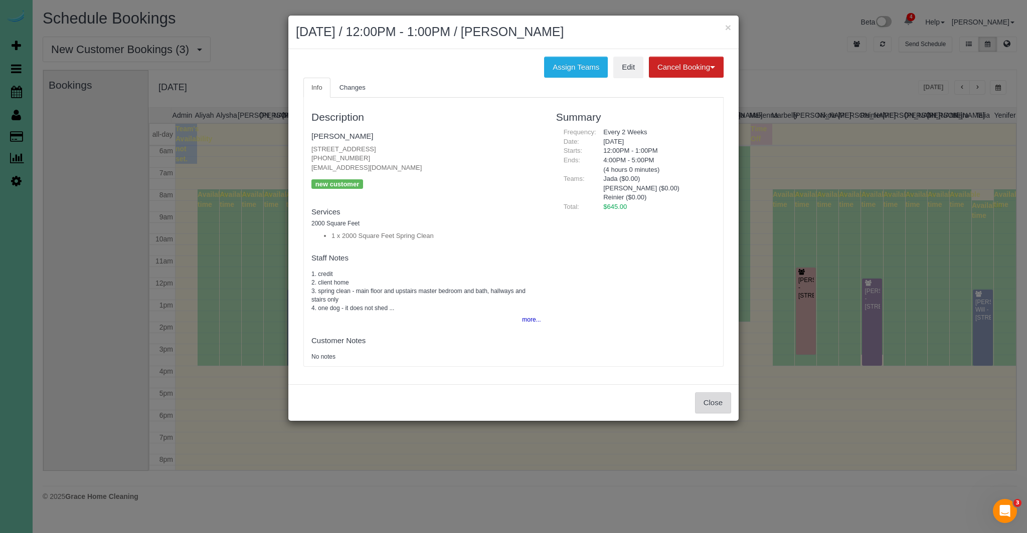
click at [719, 402] on button "Close" at bounding box center [713, 403] width 36 height 21
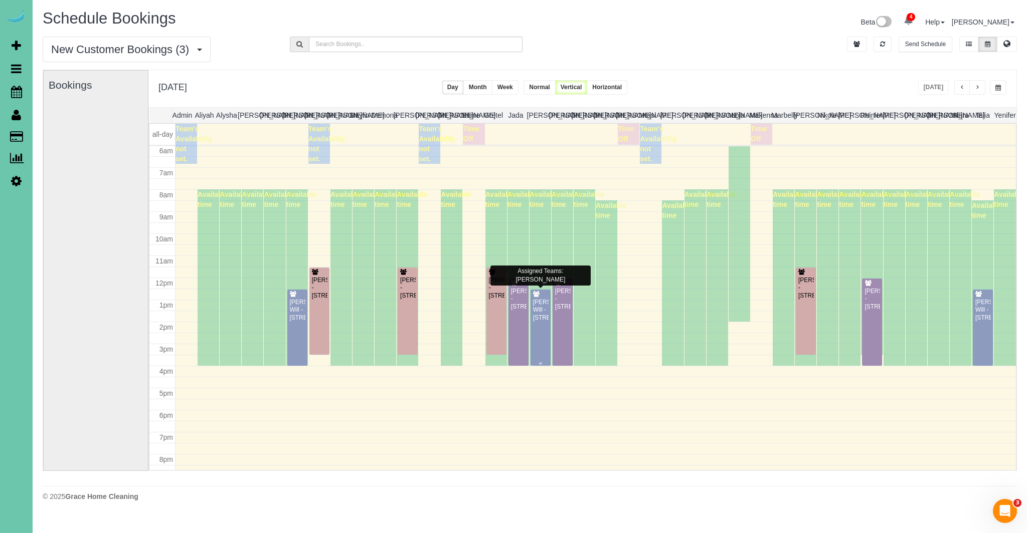
click at [541, 322] on div "Tasha Will - 11305 Queens Drive, Omaha, NE 68164" at bounding box center [540, 310] width 16 height 23
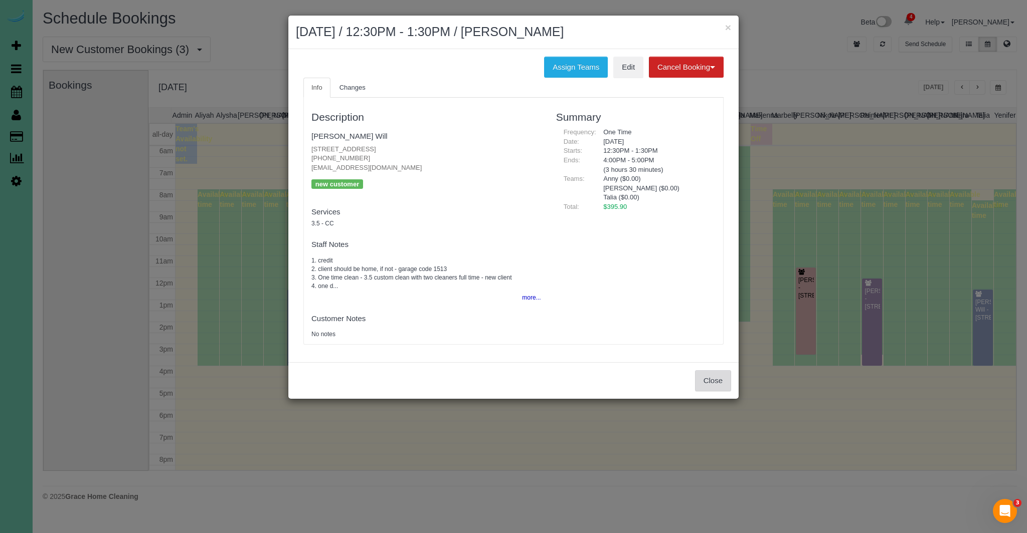
click at [713, 379] on button "Close" at bounding box center [713, 380] width 36 height 21
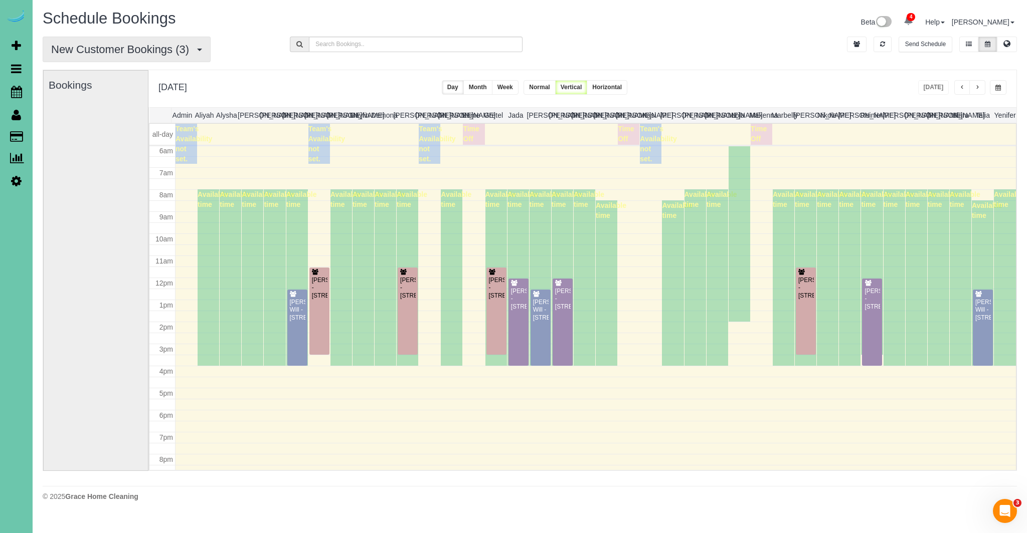
click at [144, 47] on span "New Customer Bookings (3)" at bounding box center [122, 49] width 143 height 13
click at [85, 68] on link "All Bookings" at bounding box center [96, 72] width 106 height 13
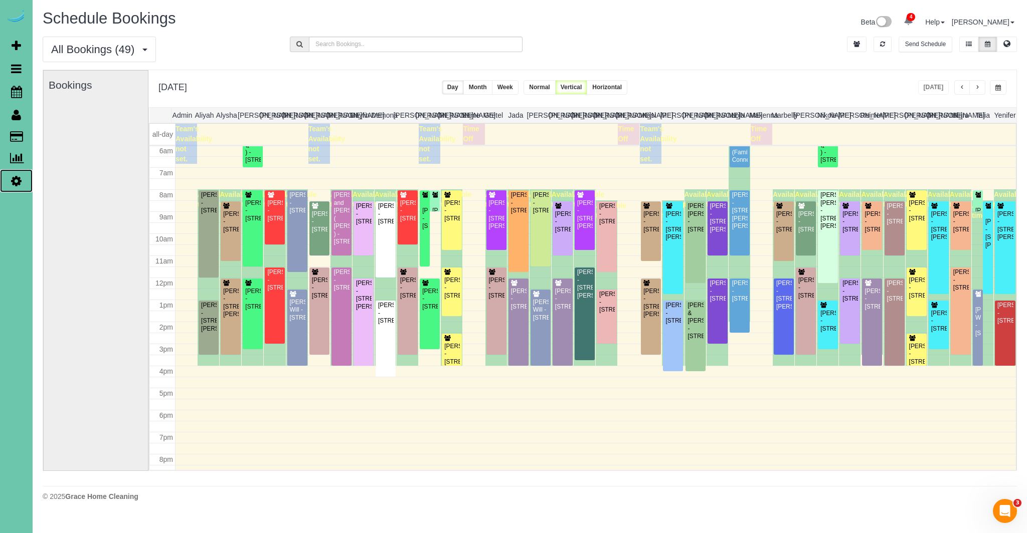
click at [15, 182] on icon at bounding box center [16, 181] width 11 height 12
select select "5796"
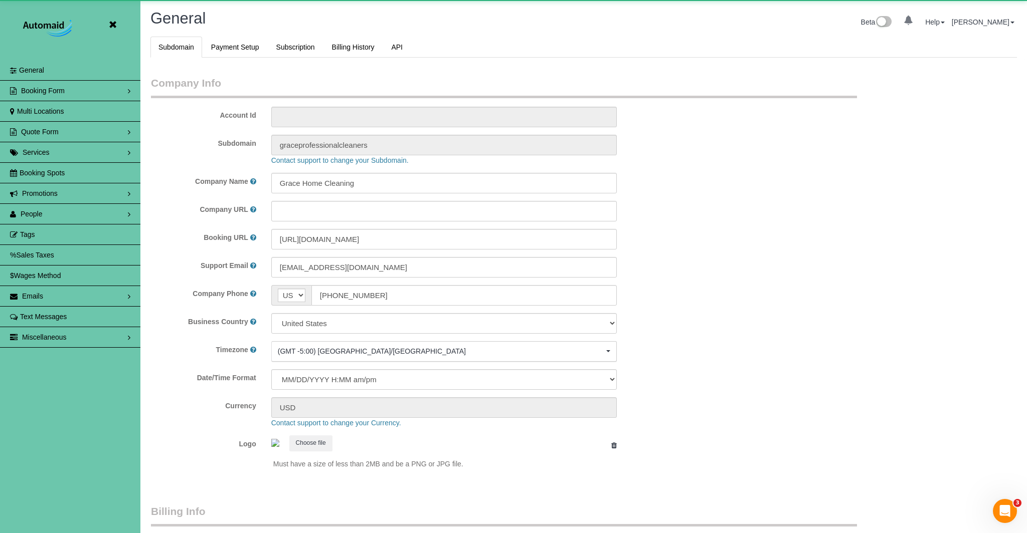
scroll to position [2115, 1027]
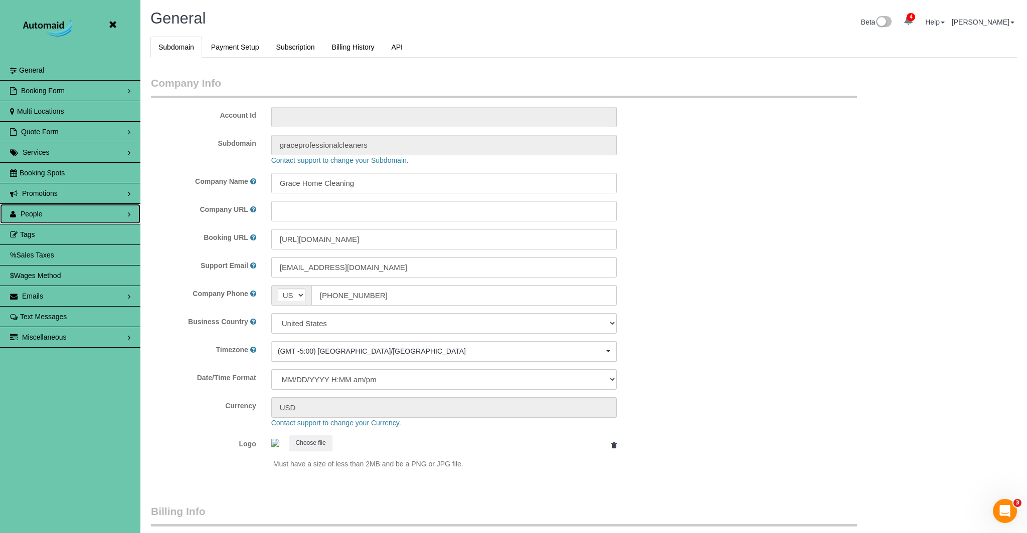
click at [44, 213] on link "People" at bounding box center [70, 214] width 140 height 20
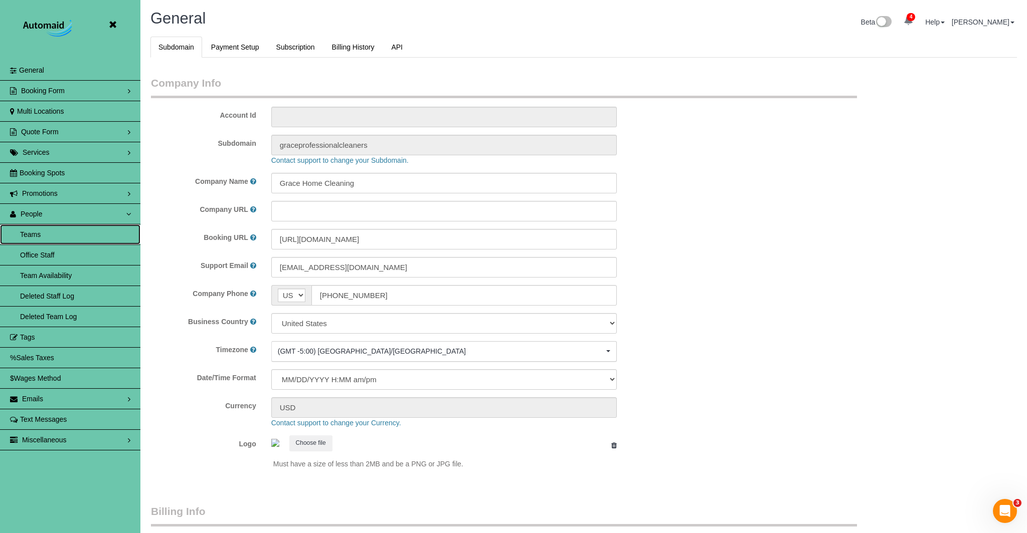
click at [41, 236] on link "Teams" at bounding box center [70, 235] width 140 height 20
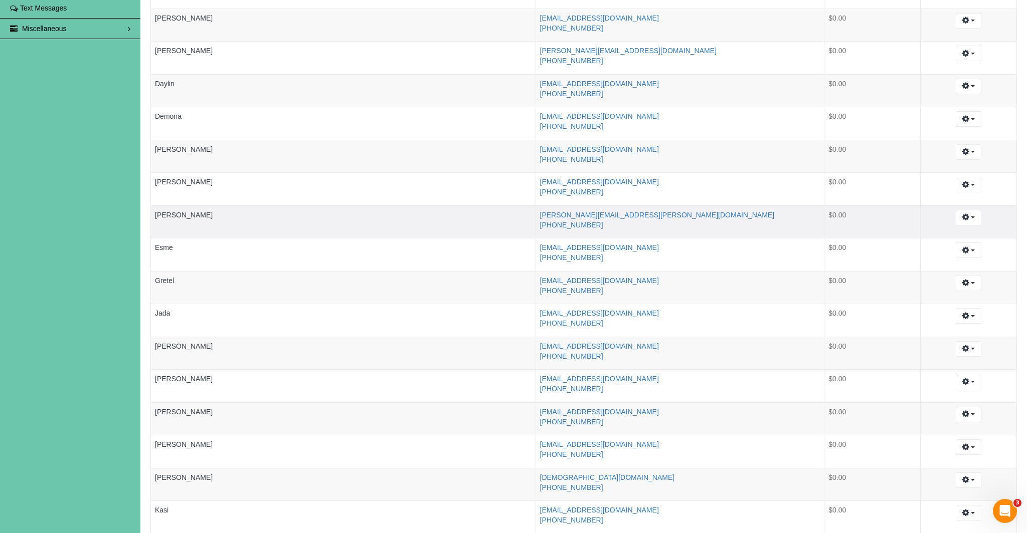
scroll to position [309, 0]
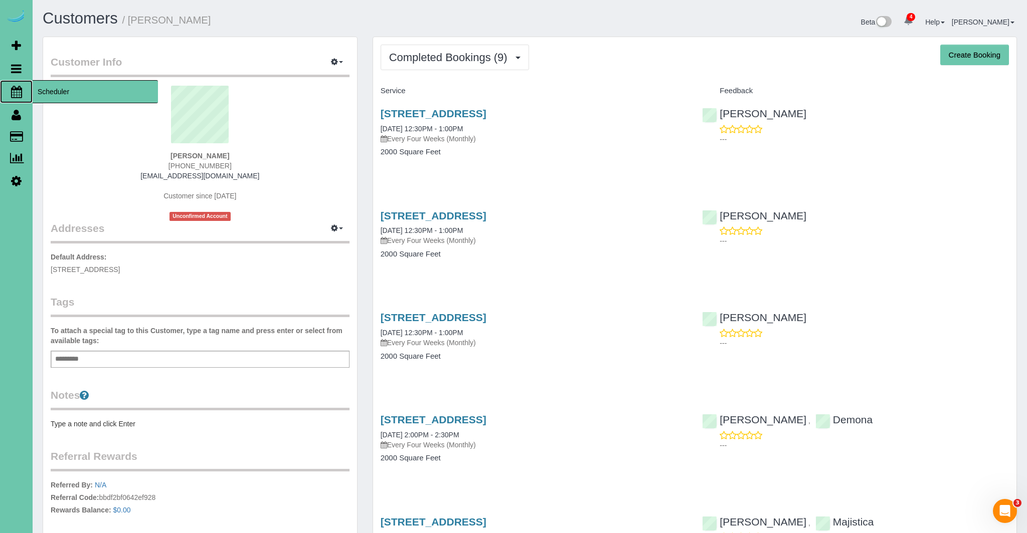
click at [14, 92] on icon at bounding box center [16, 92] width 11 height 12
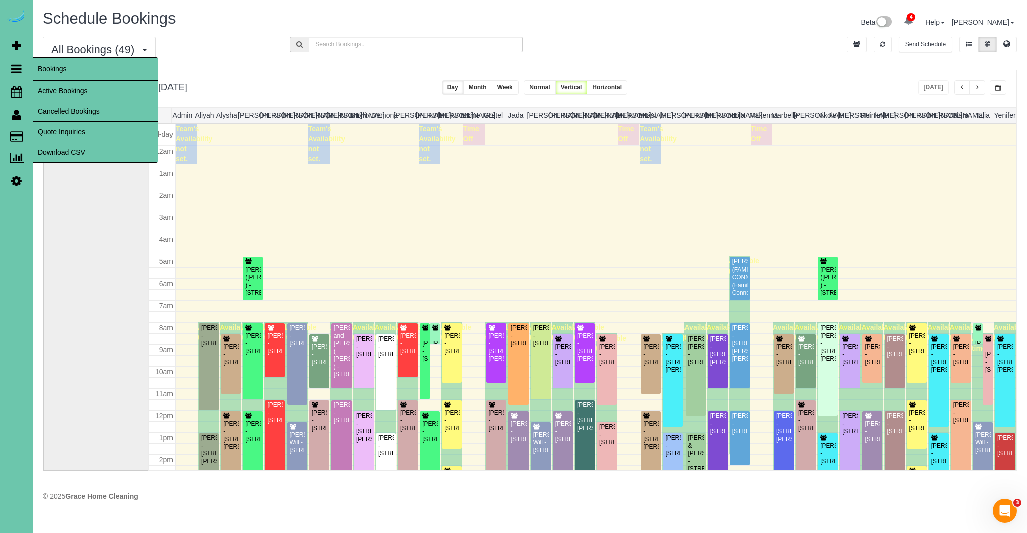
scroll to position [133, 0]
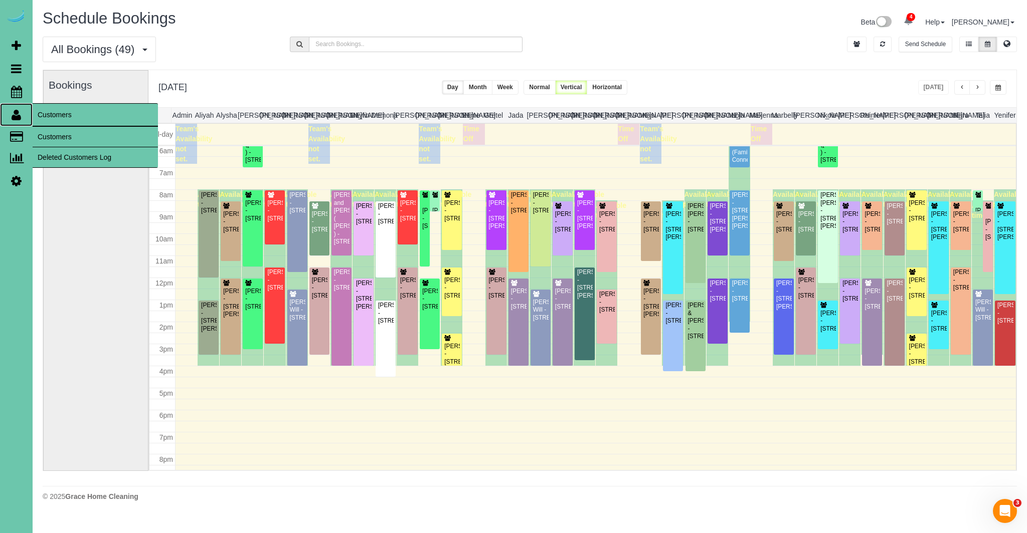
click at [15, 114] on icon at bounding box center [17, 115] width 10 height 12
click at [16, 115] on icon at bounding box center [17, 115] width 10 height 12
click at [49, 137] on link "Customers" at bounding box center [95, 137] width 125 height 20
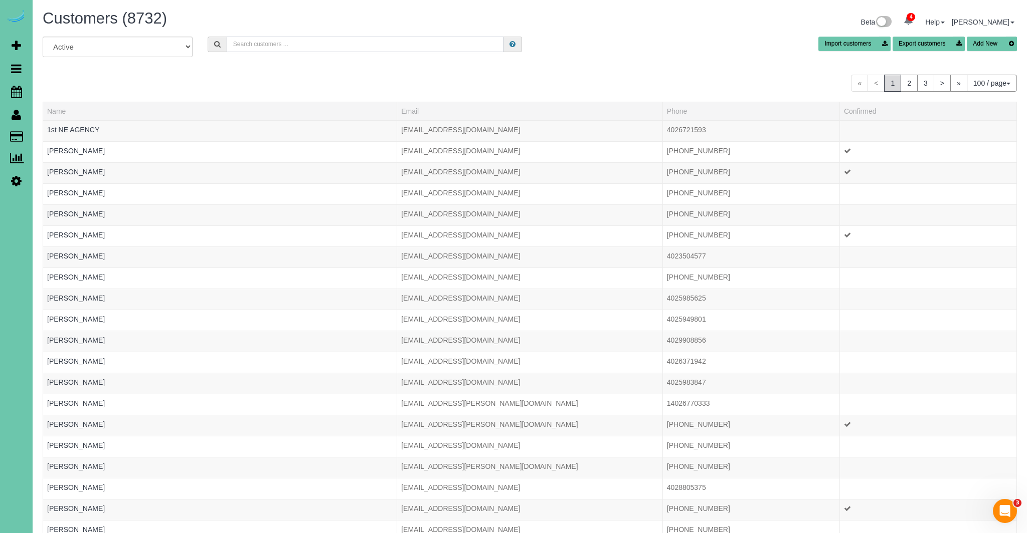
click at [333, 40] on input "text" at bounding box center [365, 45] width 277 height 16
click at [485, 44] on input "text" at bounding box center [365, 45] width 277 height 16
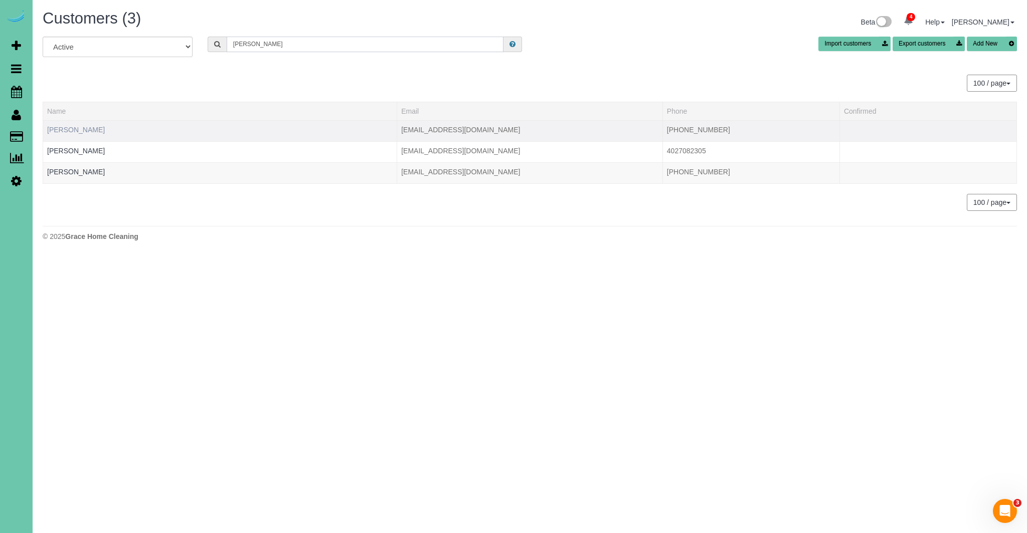
type input "abdouch"
click at [92, 133] on link "Becki Abdouch" at bounding box center [76, 130] width 58 height 8
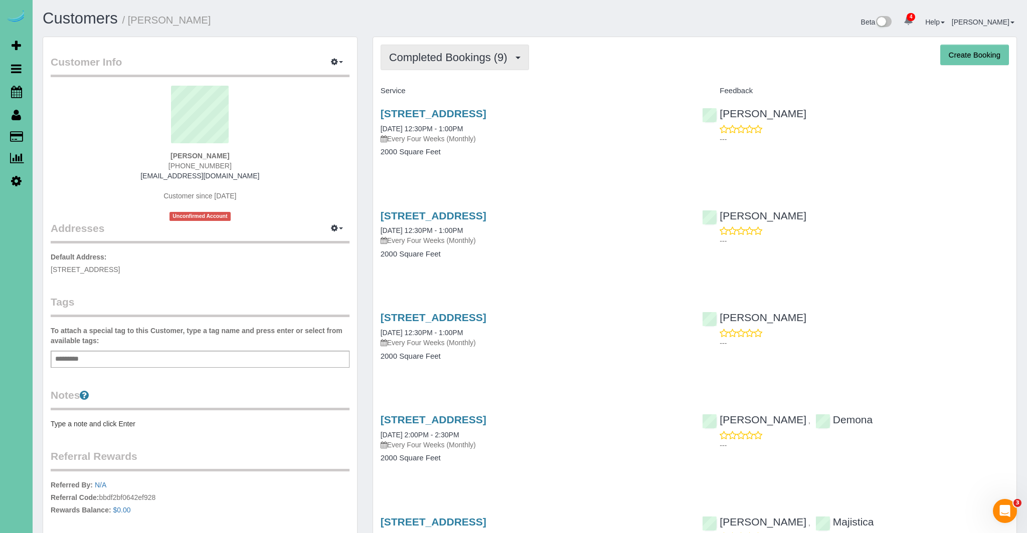
click at [511, 61] on span "Completed Bookings (9)" at bounding box center [450, 57] width 123 height 13
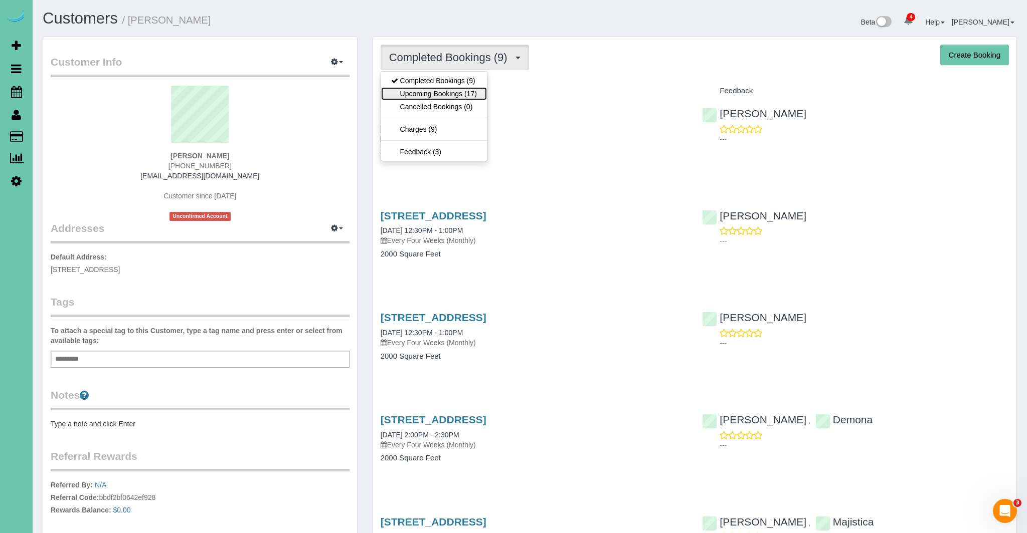
click at [472, 95] on link "Upcoming Bookings (17)" at bounding box center [434, 93] width 106 height 13
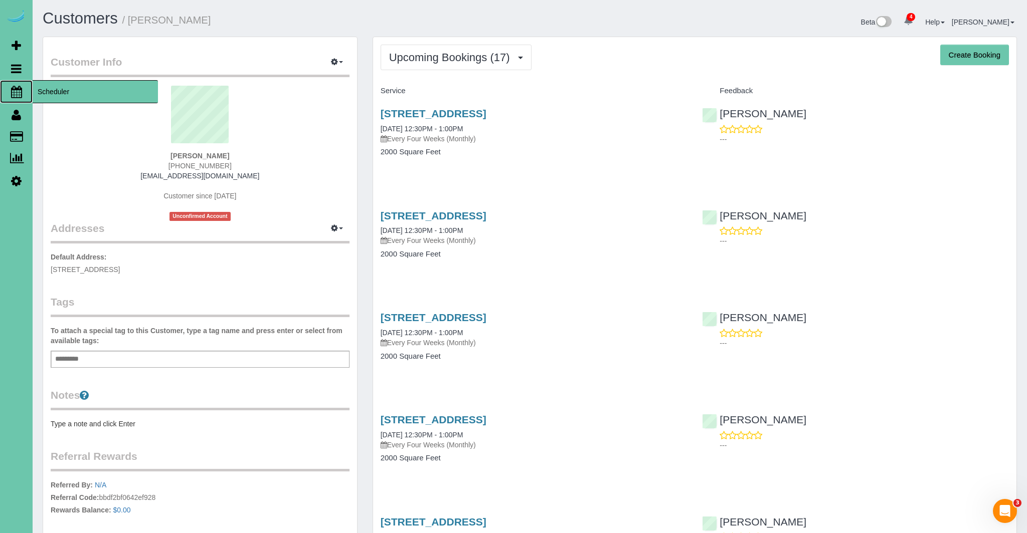
click at [20, 91] on icon at bounding box center [16, 92] width 11 height 12
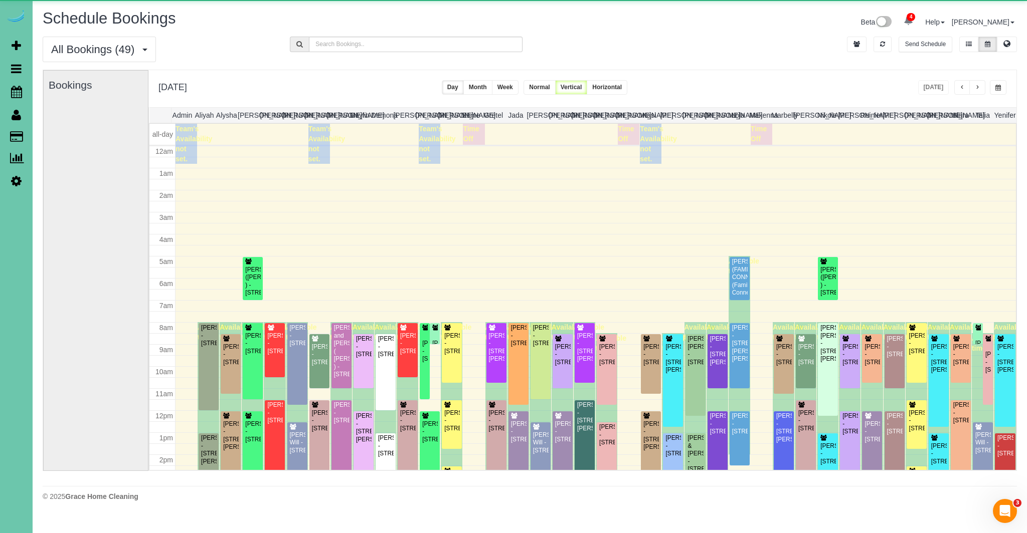
scroll to position [133, 0]
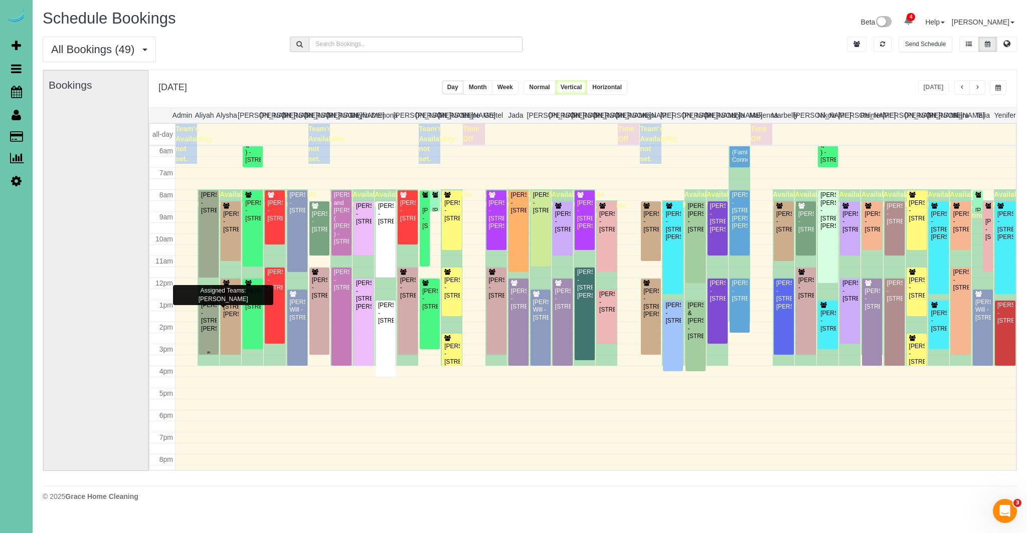
click at [210, 333] on div "Briana Lynch - 5905 Fowler Ave, Omaha, NE 68104" at bounding box center [209, 317] width 16 height 31
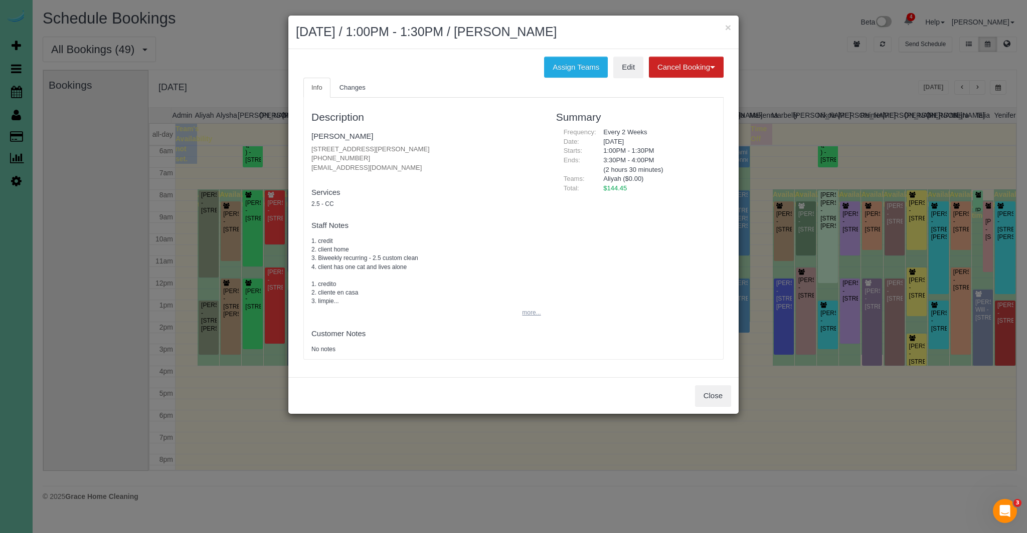
click at [538, 313] on button "more..." at bounding box center [528, 313] width 25 height 15
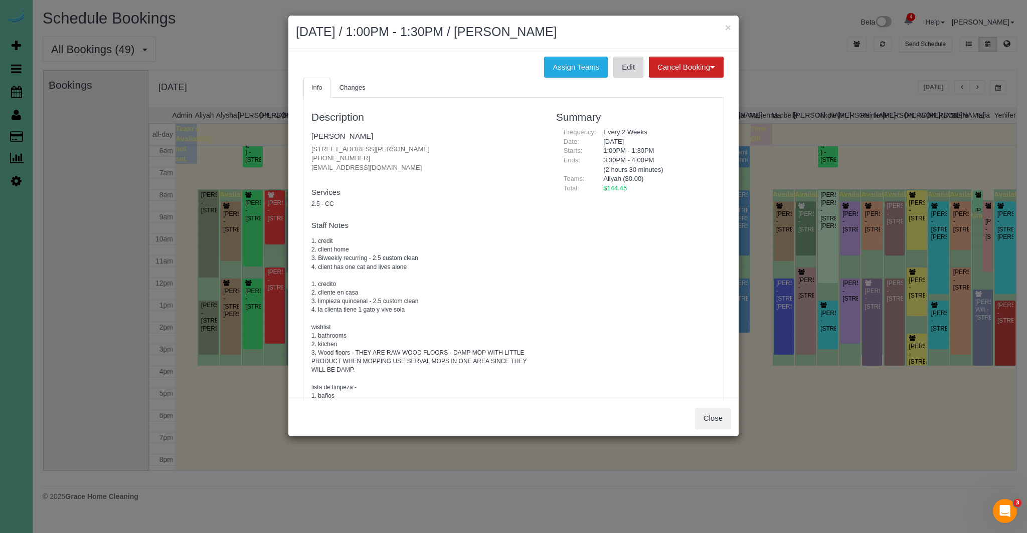
click at [628, 71] on link "Edit" at bounding box center [628, 67] width 30 height 21
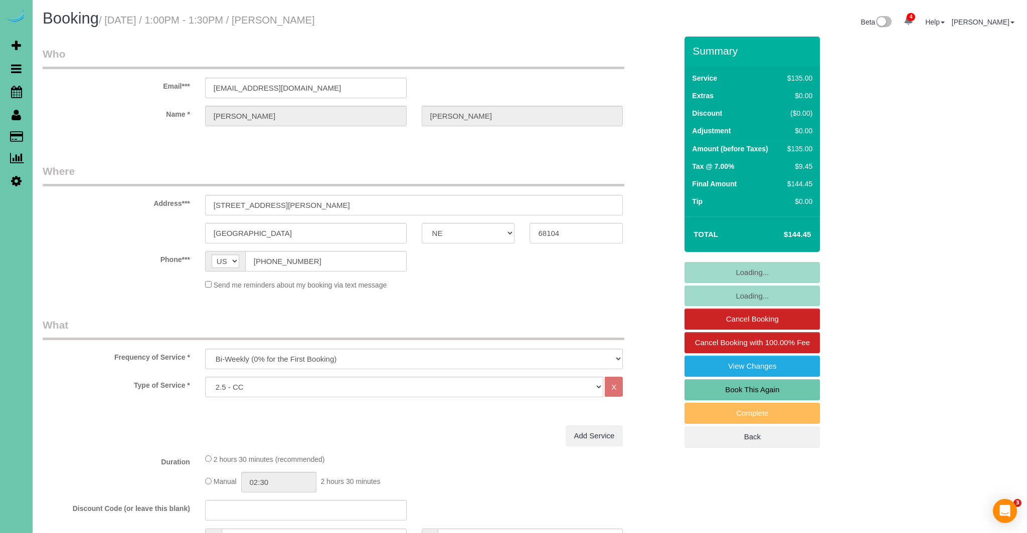
select select "NE"
select select "object:888"
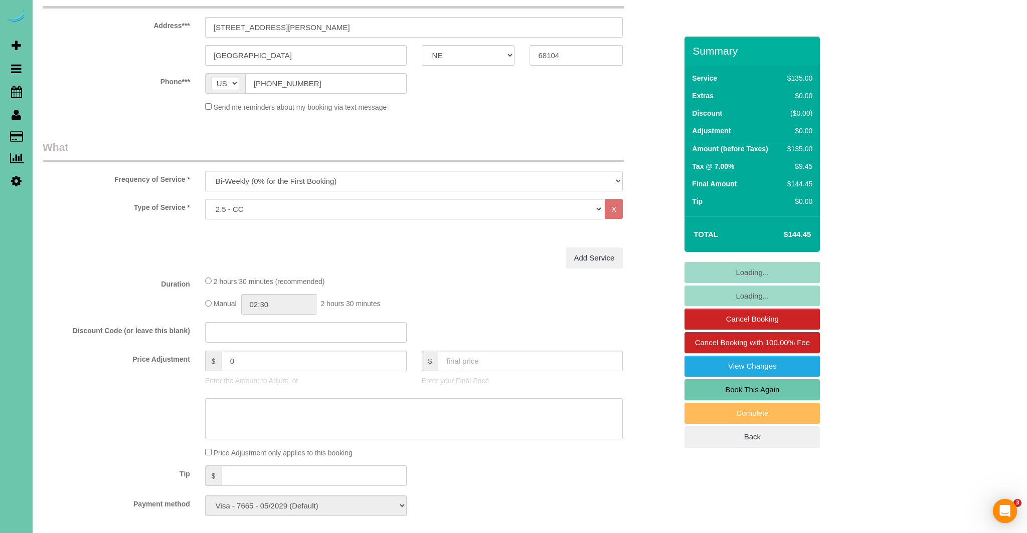
scroll to position [423, 0]
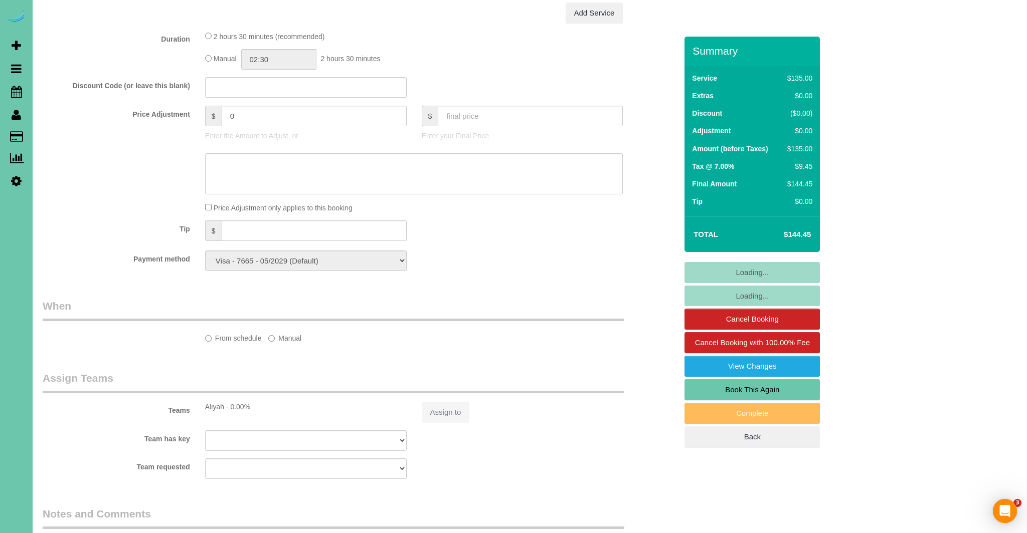
select select "number:34"
select select "number:40"
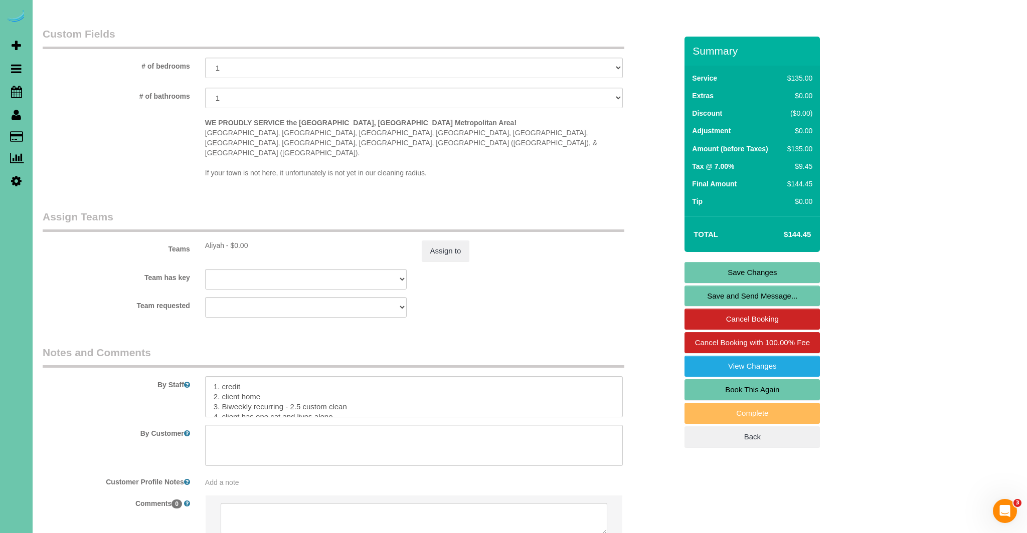
scroll to position [872, 0]
click at [221, 375] on textarea at bounding box center [414, 395] width 418 height 41
type textarea "**The parking will be a bit hard street is getting worked on and their driveway…"
click at [759, 269] on link "Save Changes" at bounding box center [751, 272] width 135 height 21
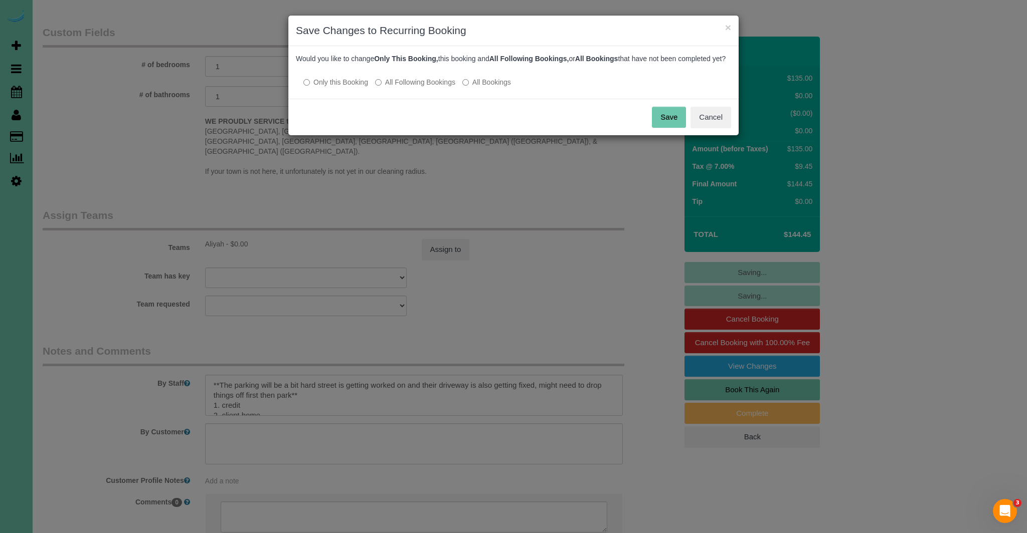
click at [670, 125] on button "Save" at bounding box center [669, 117] width 34 height 21
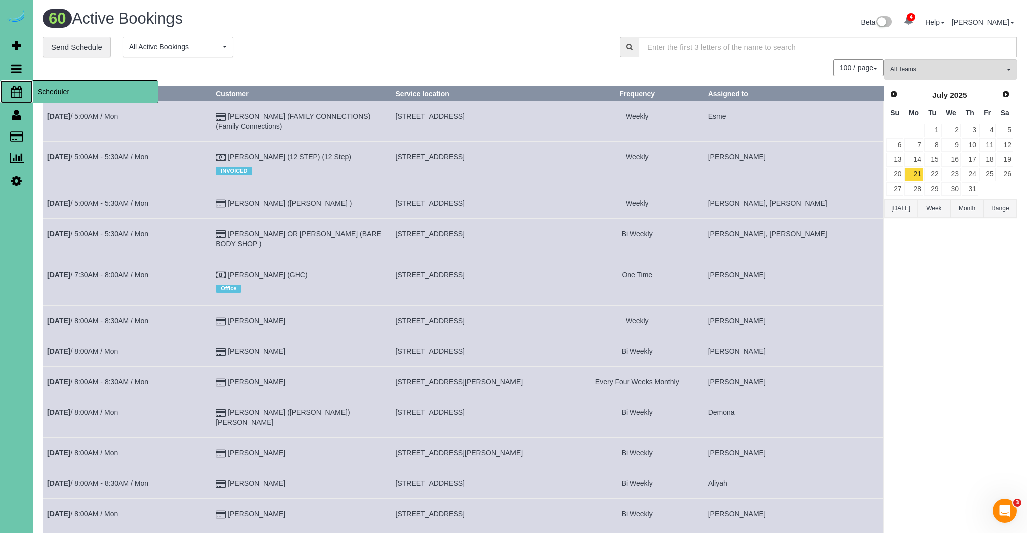
click at [12, 94] on icon at bounding box center [16, 92] width 11 height 12
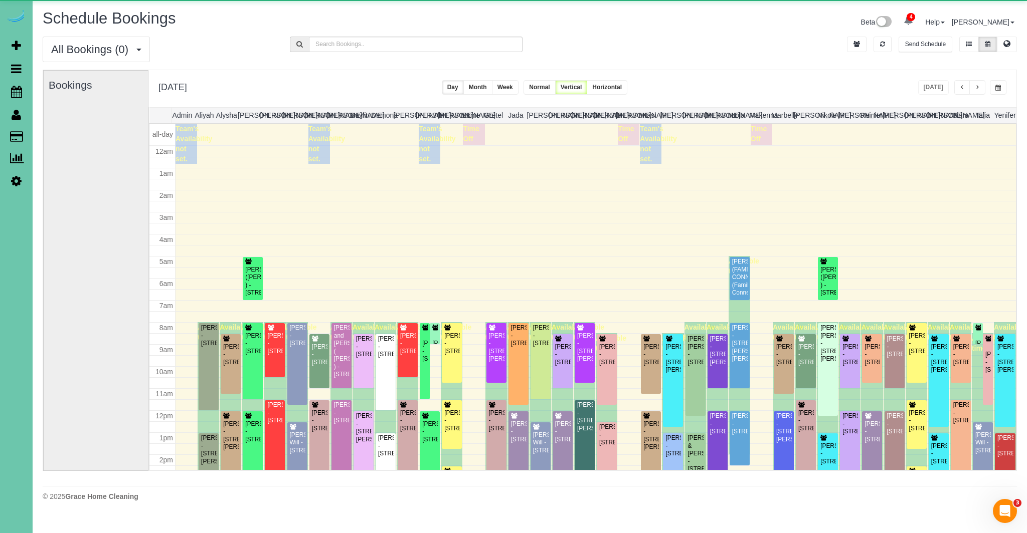
scroll to position [133, 0]
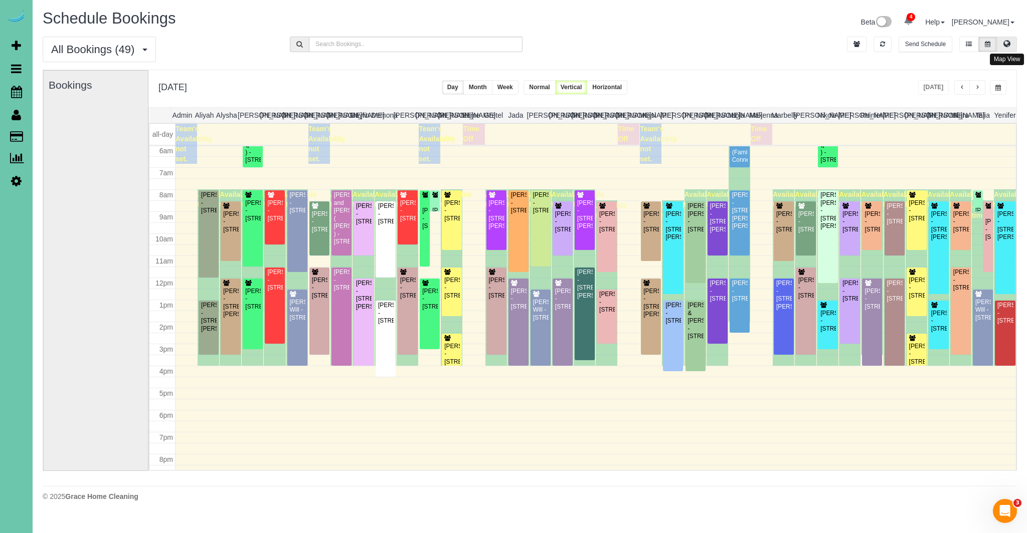
click at [1006, 49] on button at bounding box center [1007, 45] width 20 height 16
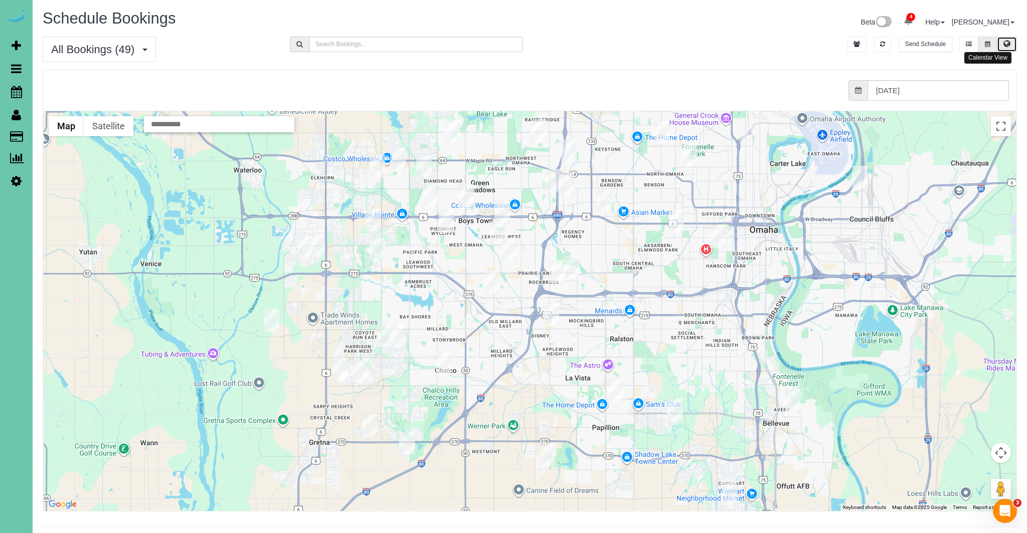
click at [990, 43] on button at bounding box center [987, 45] width 19 height 16
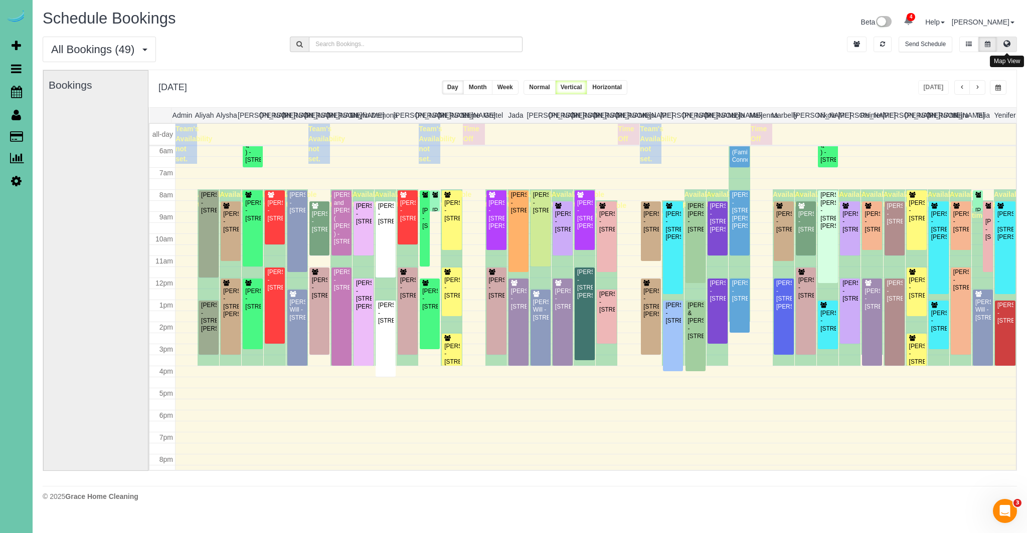
click at [1007, 43] on icon at bounding box center [1006, 44] width 7 height 6
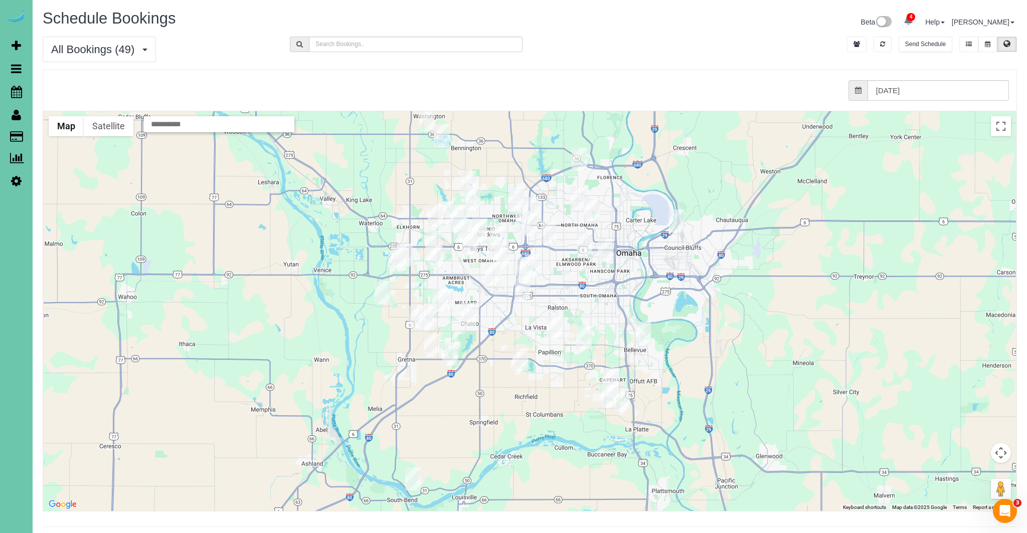
click at [494, 241] on img "08/11/2025 8:30AM - Irene Astleford - 13020 Pacific Street, Omaha, NE 68154" at bounding box center [495, 249] width 16 height 23
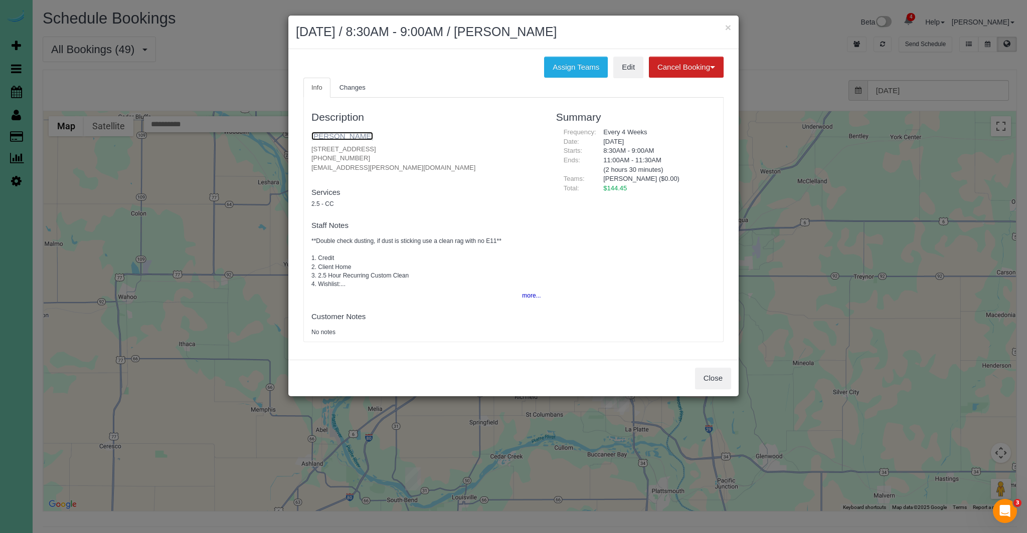
click at [358, 137] on link "Irene Astleford" at bounding box center [342, 136] width 62 height 9
click at [723, 381] on button "Close" at bounding box center [713, 378] width 36 height 21
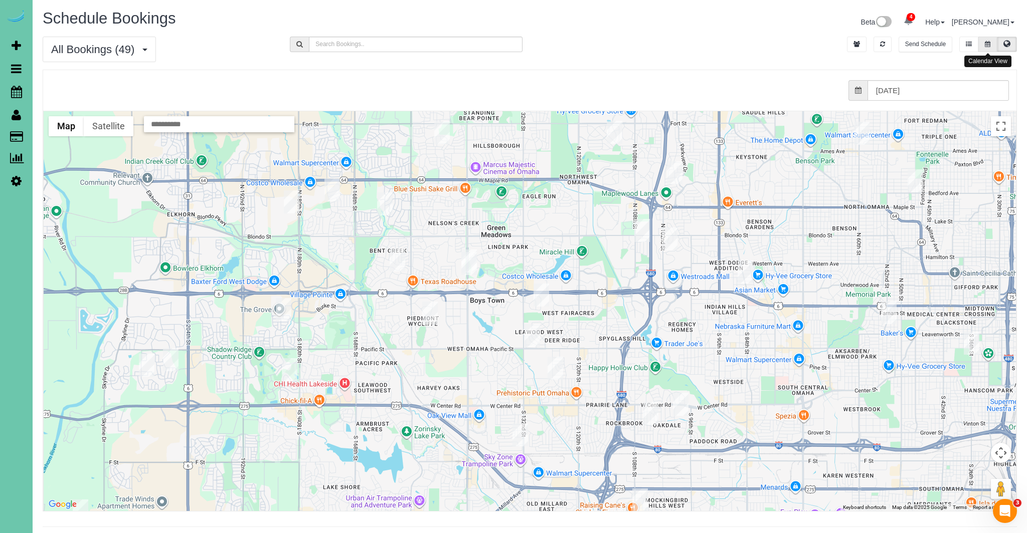
click at [986, 42] on icon at bounding box center [988, 44] width 6 height 6
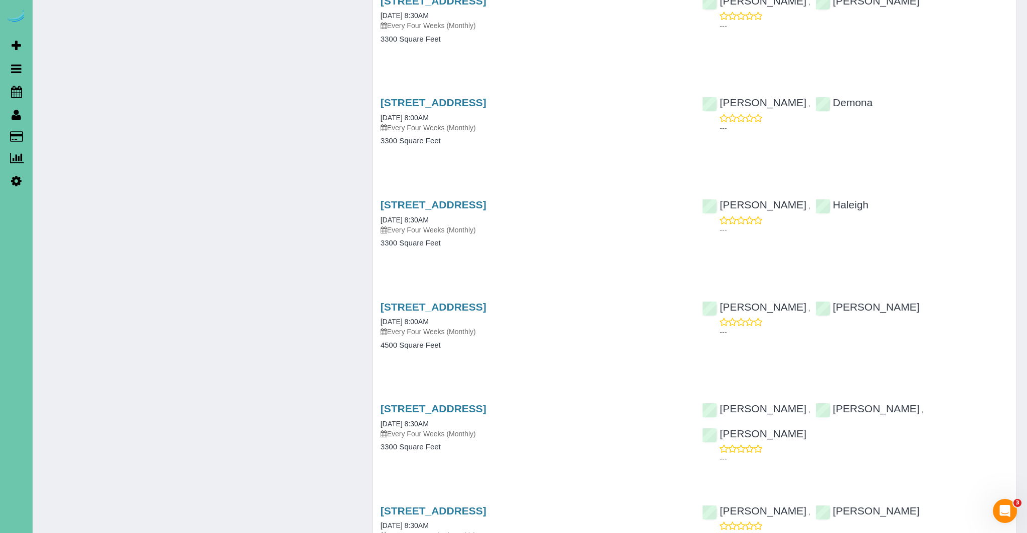
scroll to position [1241, 0]
